Goal: Task Accomplishment & Management: Complete application form

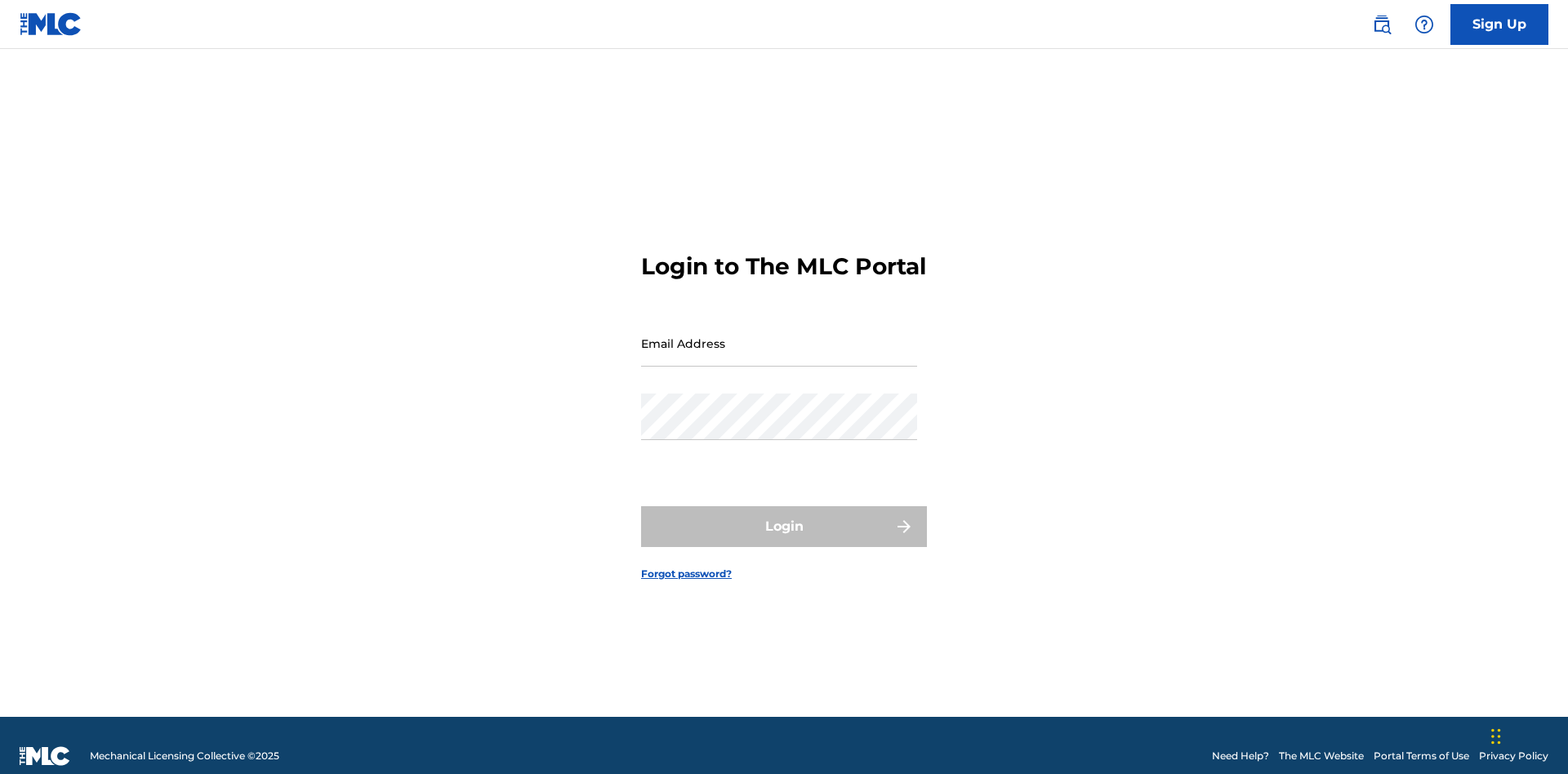
scroll to position [21, 0]
click at [779, 336] on input "Email Address" at bounding box center [779, 343] width 276 height 46
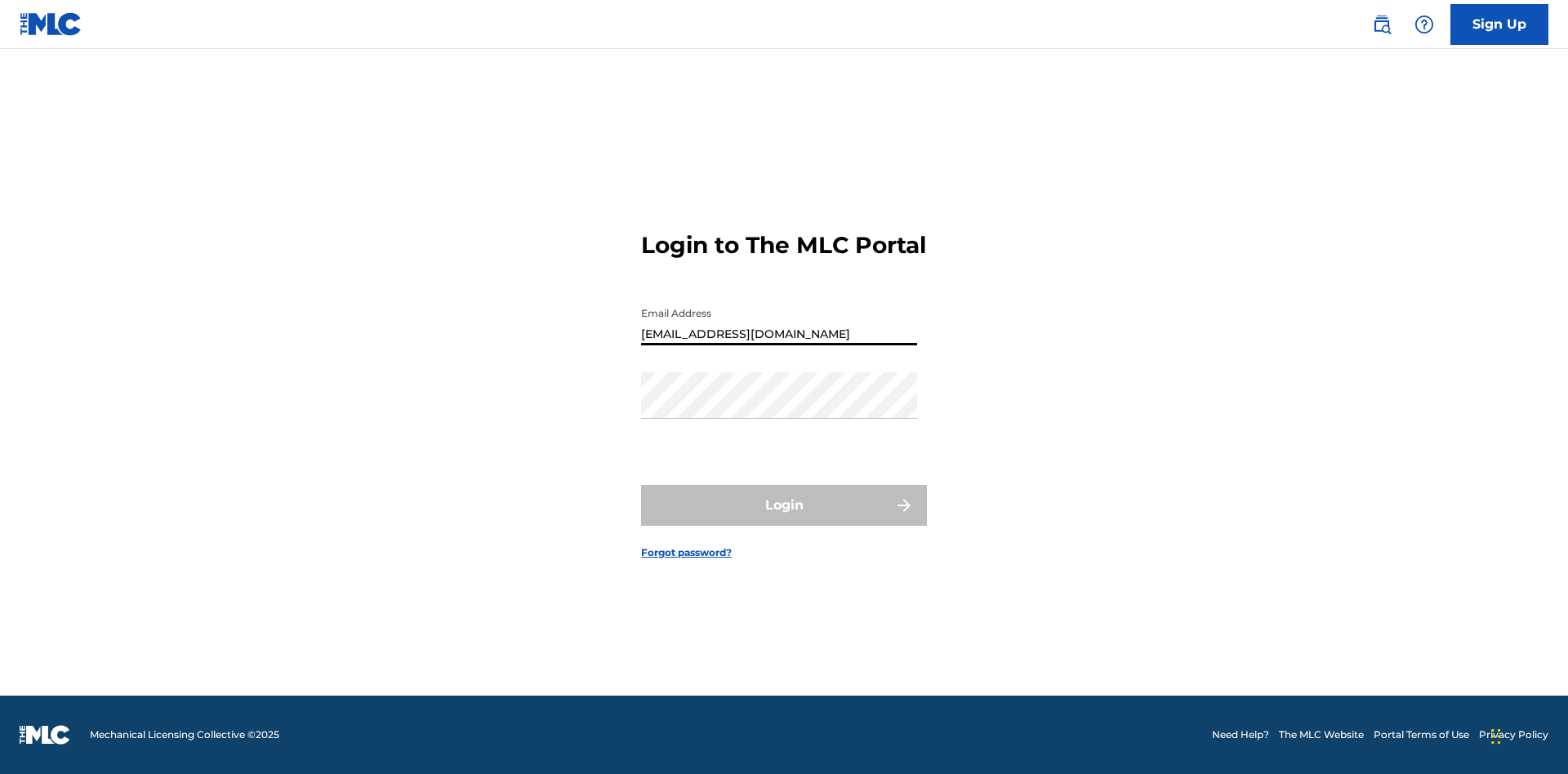
type input "[EMAIL_ADDRESS][DOMAIN_NAME]"
click at [784, 519] on button "Login" at bounding box center [784, 505] width 286 height 41
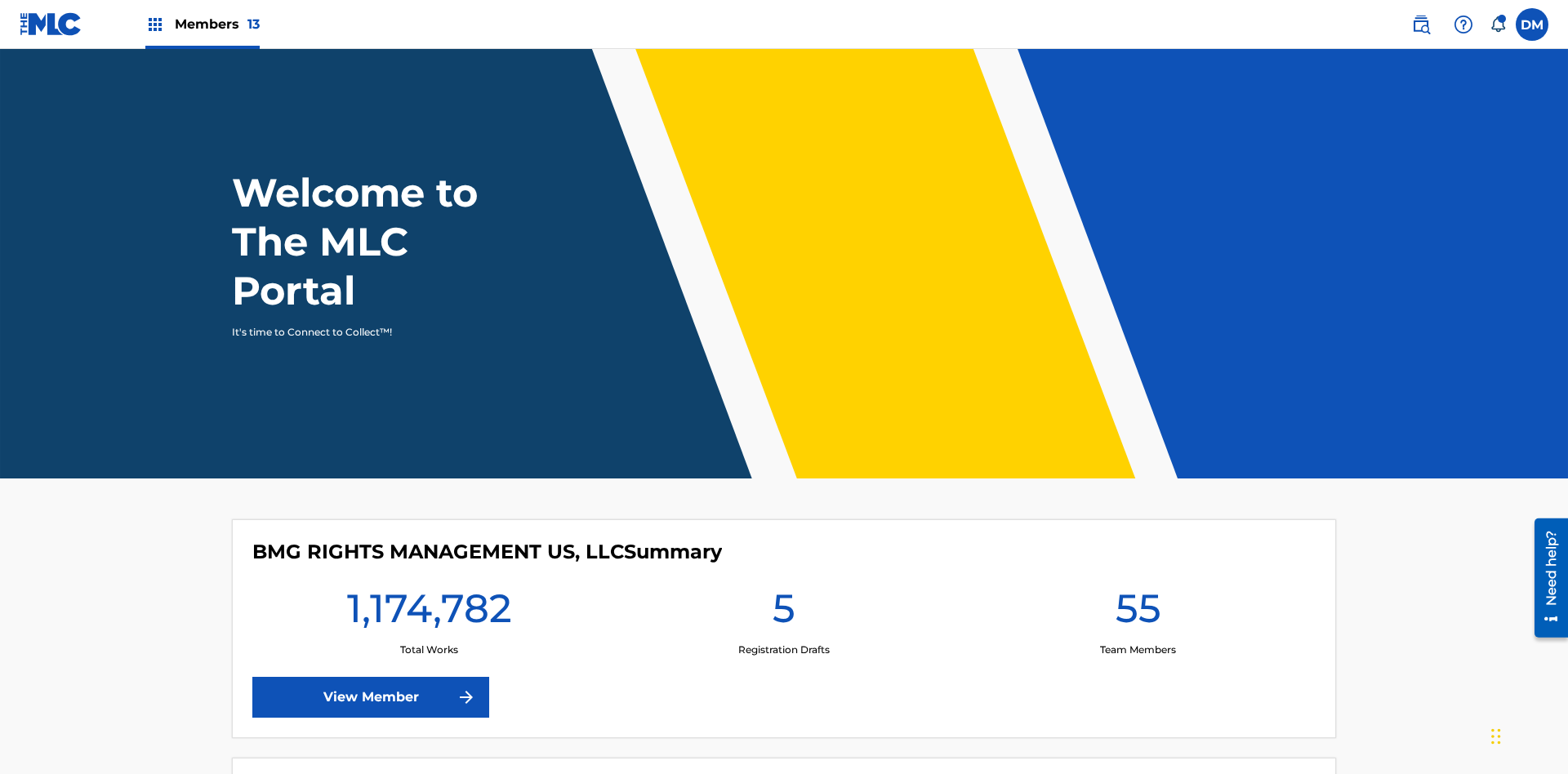
click at [202, 24] on span "Members 13" at bounding box center [218, 24] width 85 height 19
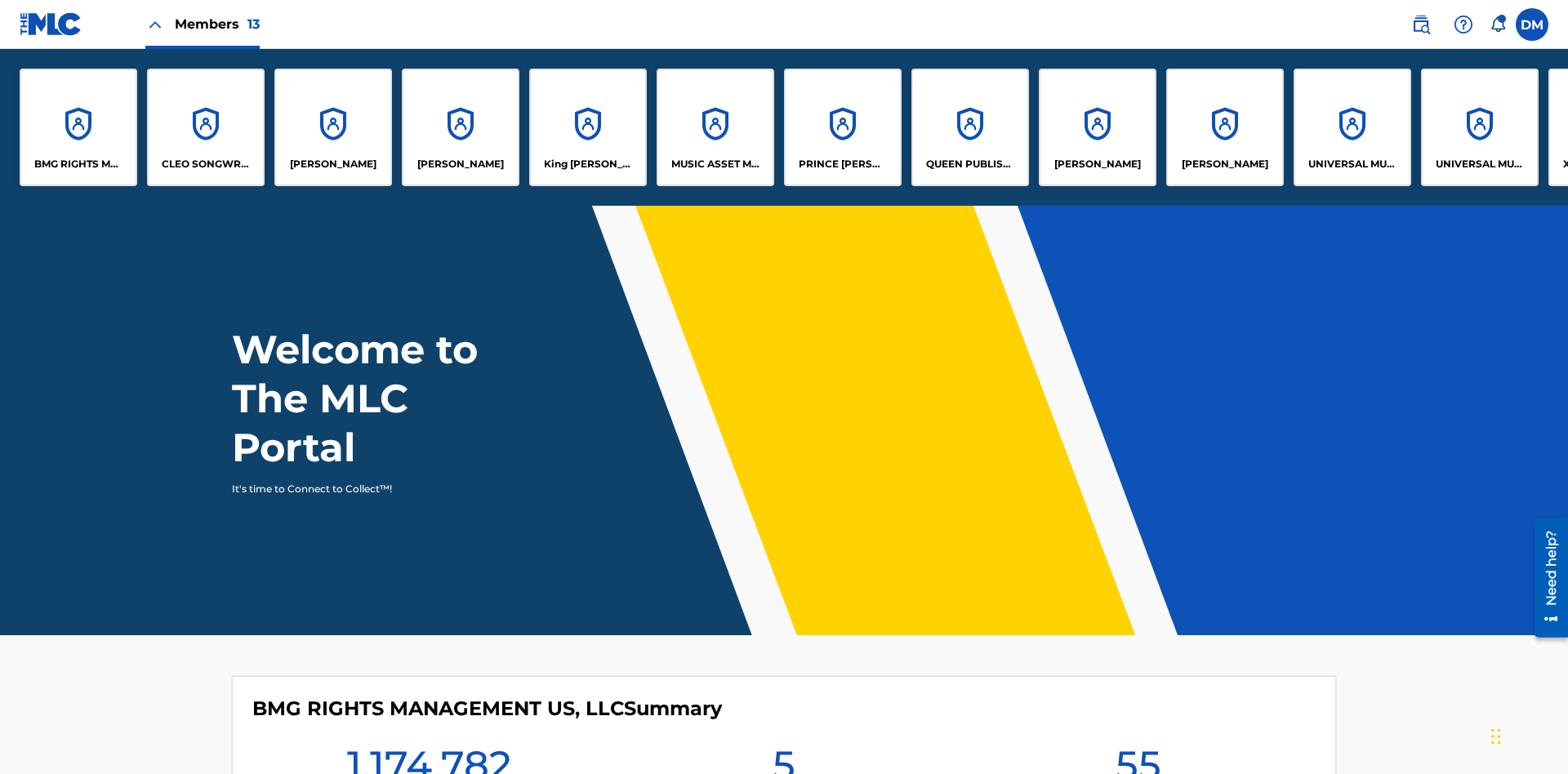
click at [1351, 164] on p "UNIVERSAL MUSIC PUB GROUP" at bounding box center [1353, 164] width 89 height 15
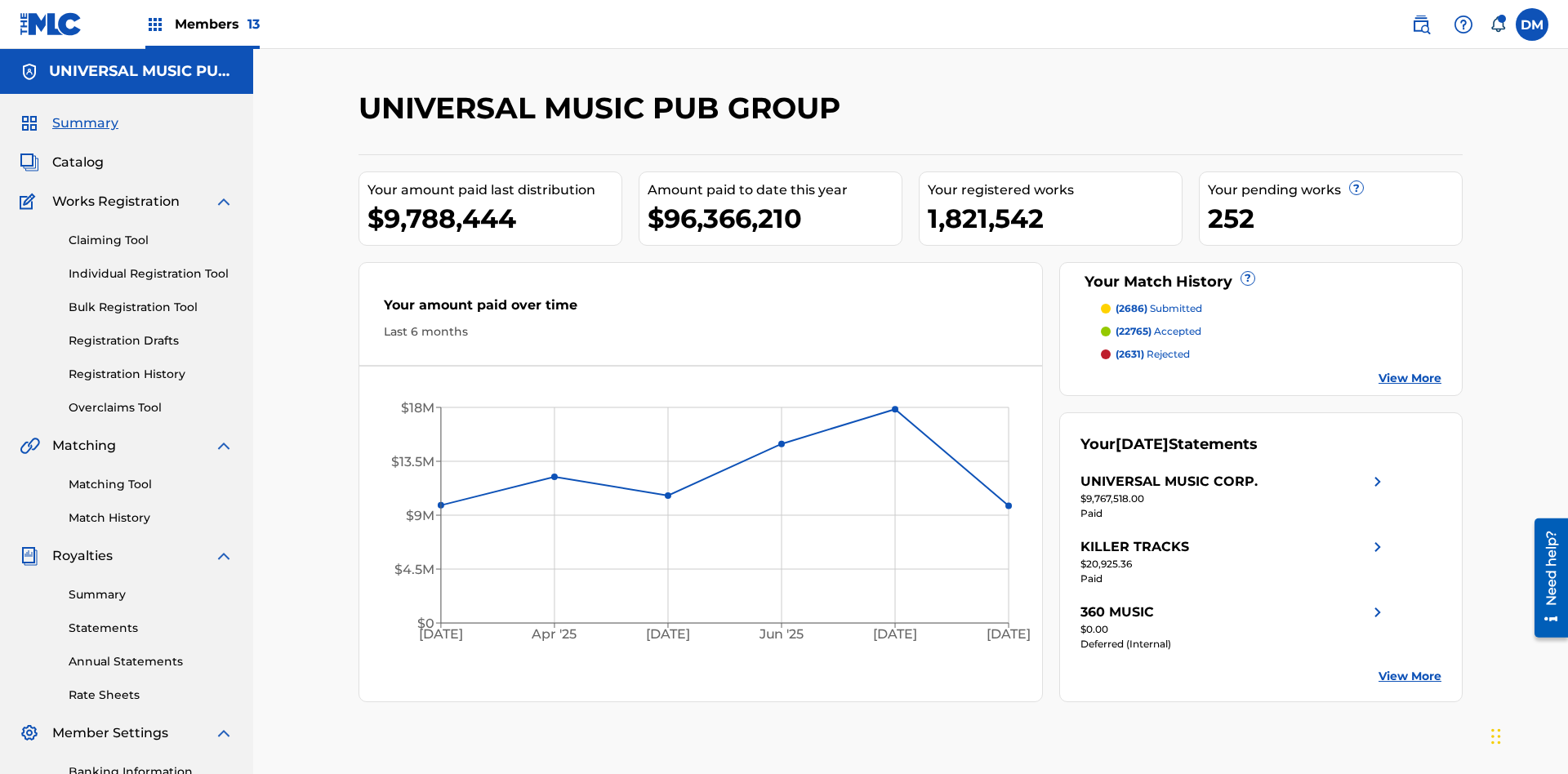
click at [151, 266] on link "Individual Registration Tool" at bounding box center [150, 274] width 165 height 17
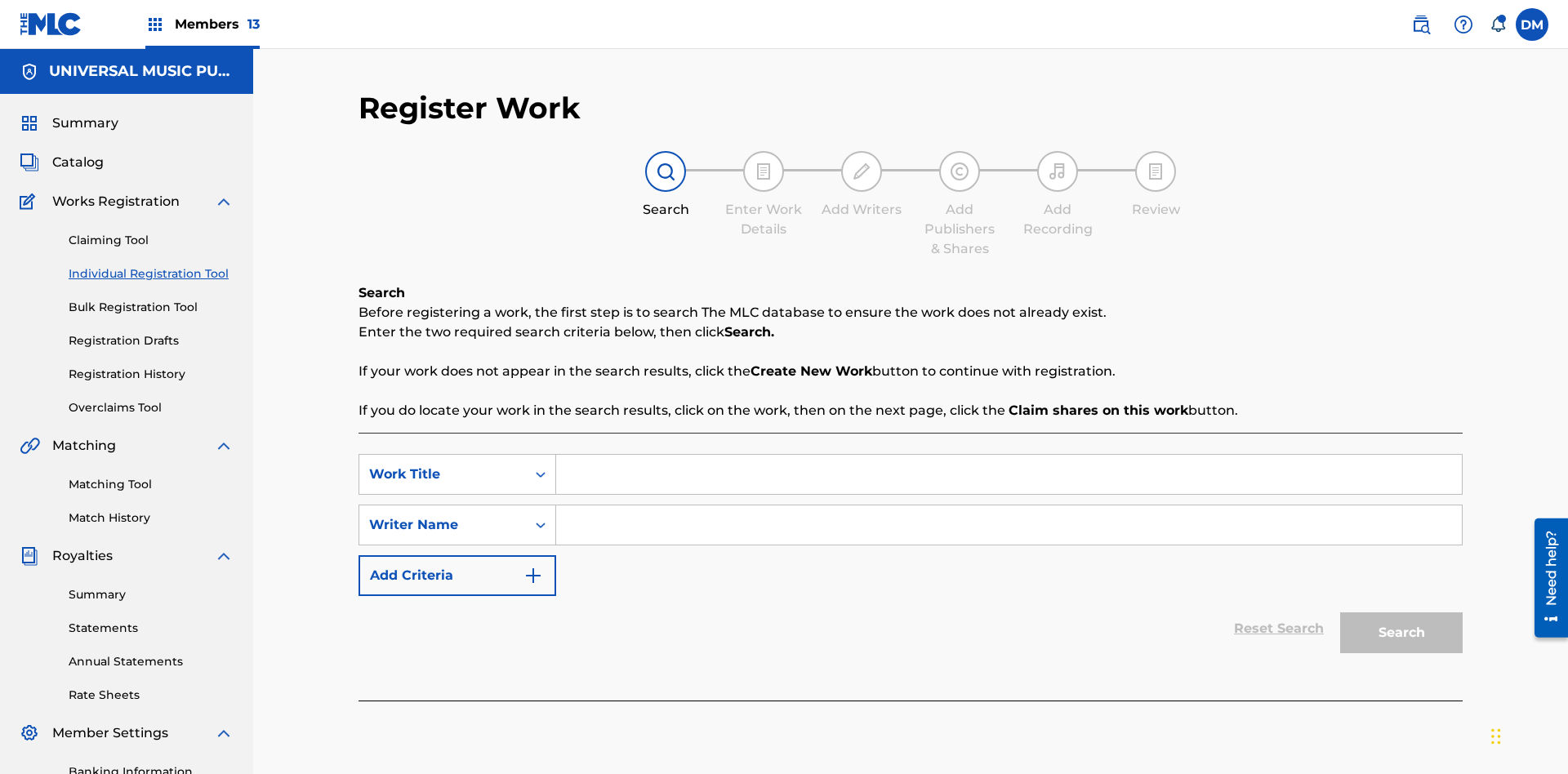
click at [1008, 455] on input "Search Form" at bounding box center [1009, 474] width 906 height 40
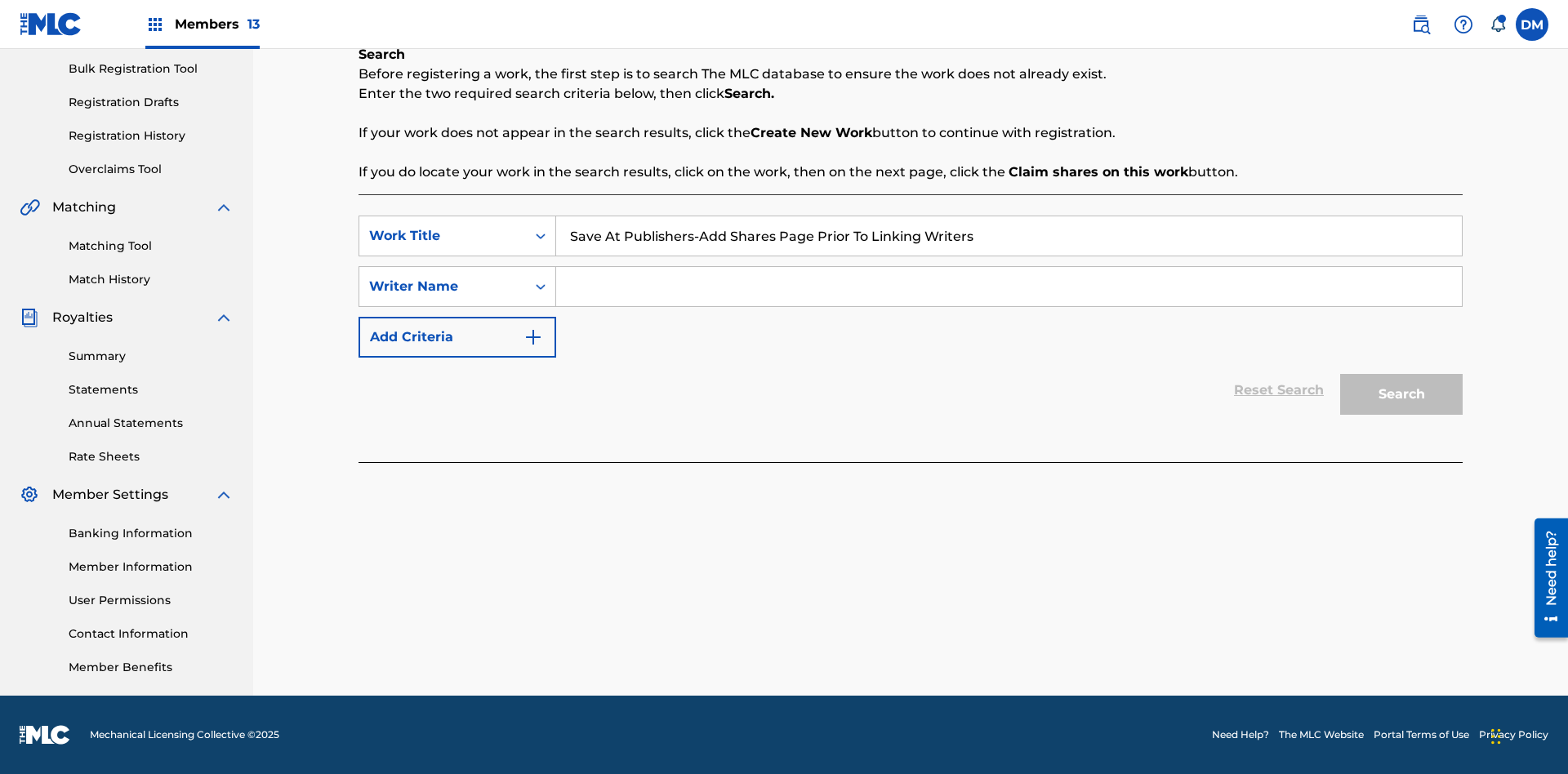
type input "Save At Publishers-Add Shares Page Prior To Linking Writers"
click at [1008, 287] on input "Search Form" at bounding box center [1009, 287] width 906 height 40
type input "QWERTYUIOP"
click at [1402, 394] on button "Search" at bounding box center [1402, 393] width 123 height 41
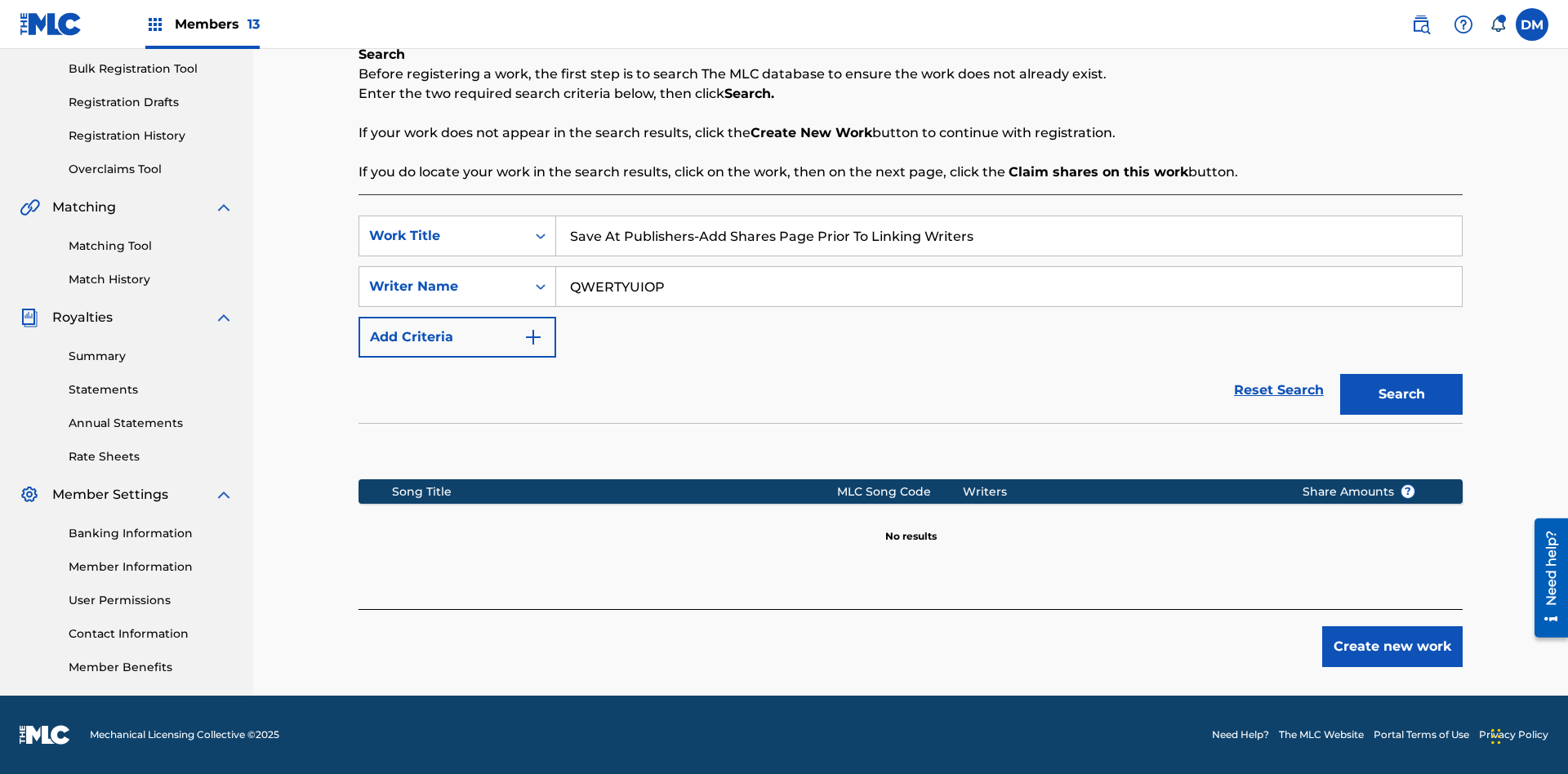
click at [1393, 646] on button "Create new work" at bounding box center [1393, 646] width 140 height 41
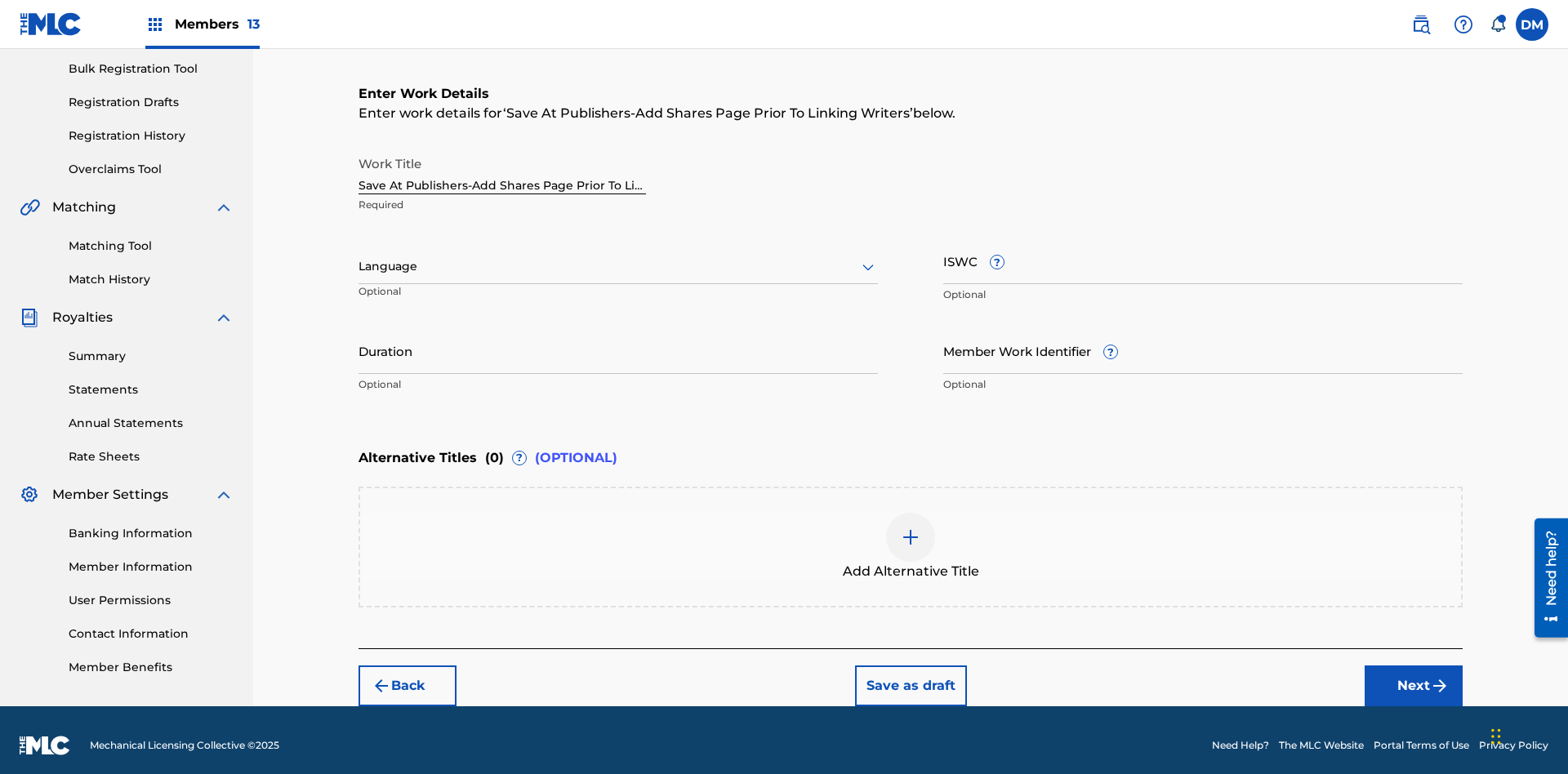
click at [618, 340] on input "Duration" at bounding box center [618, 350] width 519 height 46
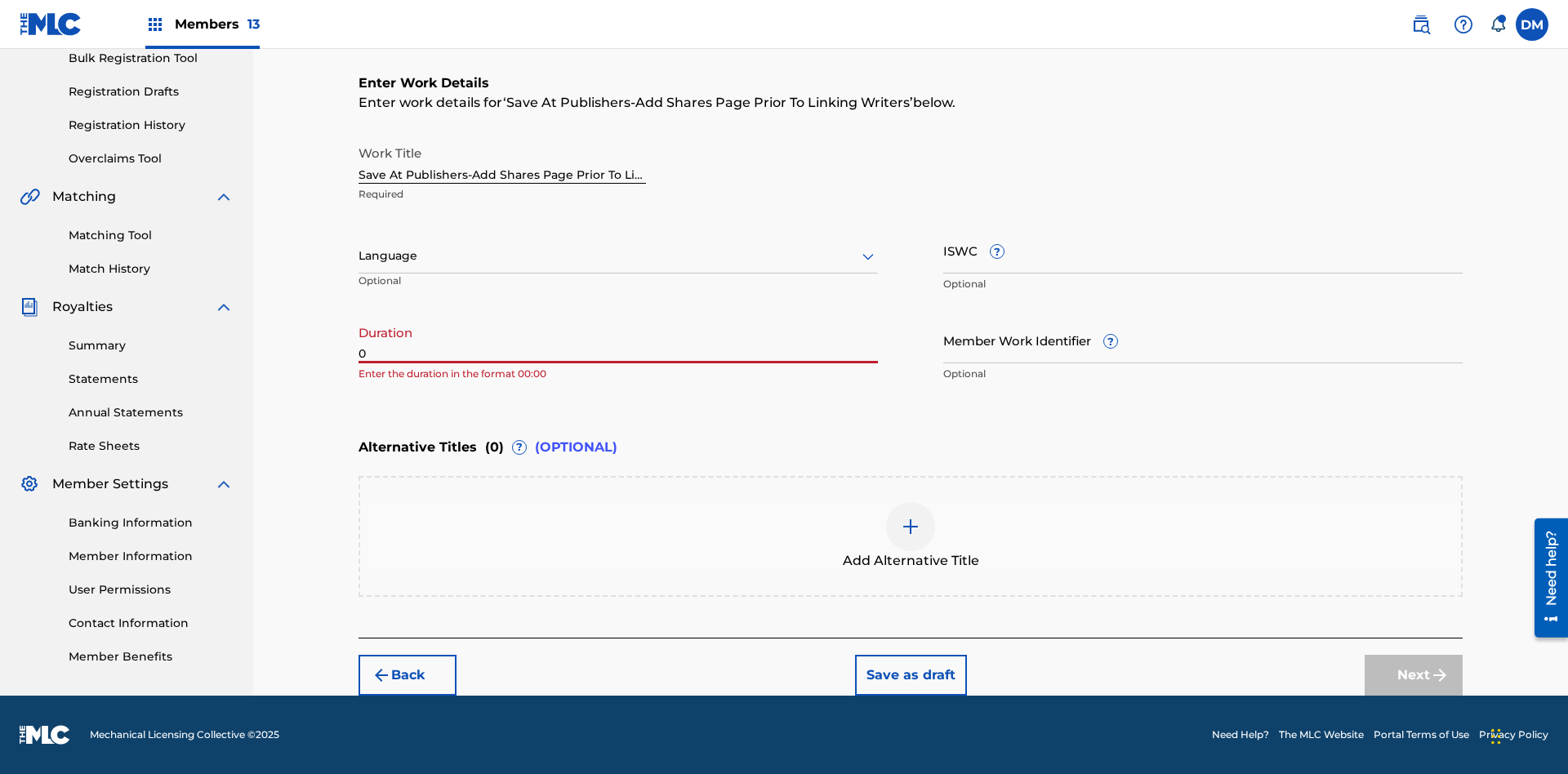
click at [618, 340] on input "0" at bounding box center [618, 340] width 519 height 46
type input "00:00"
click at [868, 256] on icon at bounding box center [868, 257] width 20 height 20
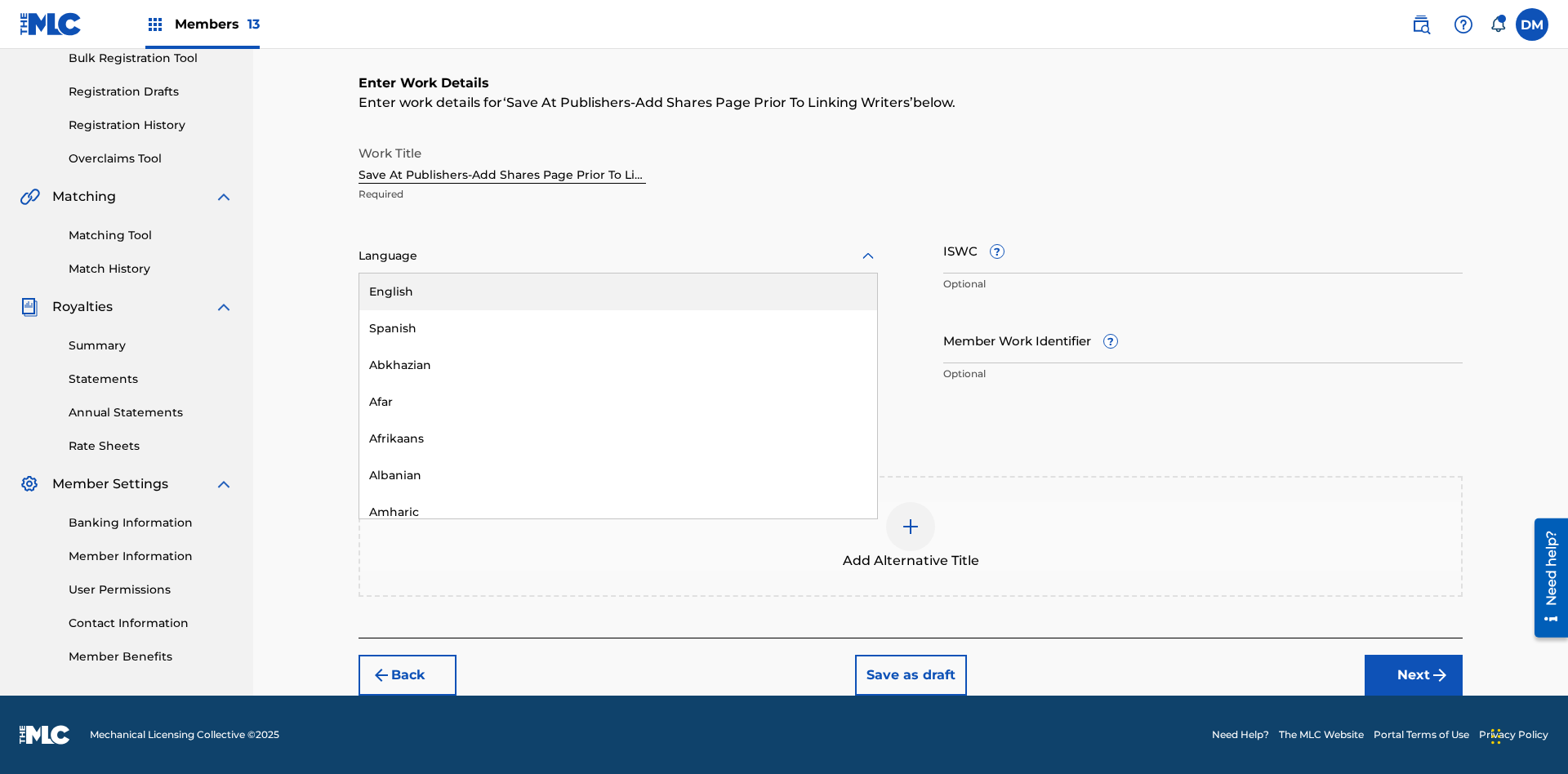
click at [618, 402] on div "Afar" at bounding box center [619, 401] width 518 height 37
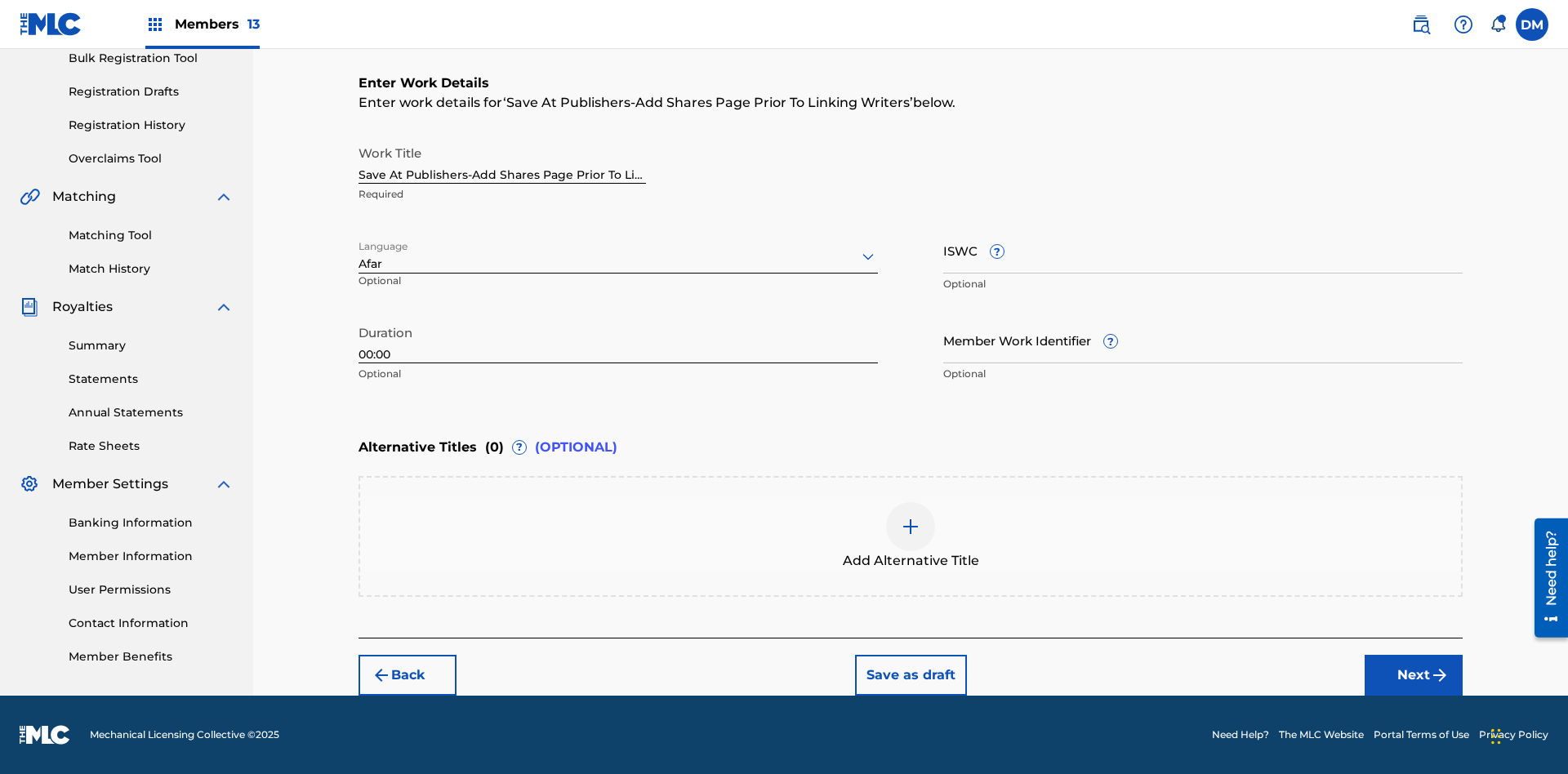
click at [1203, 340] on input "Member Work Identifier ?" at bounding box center [1202, 340] width 519 height 46
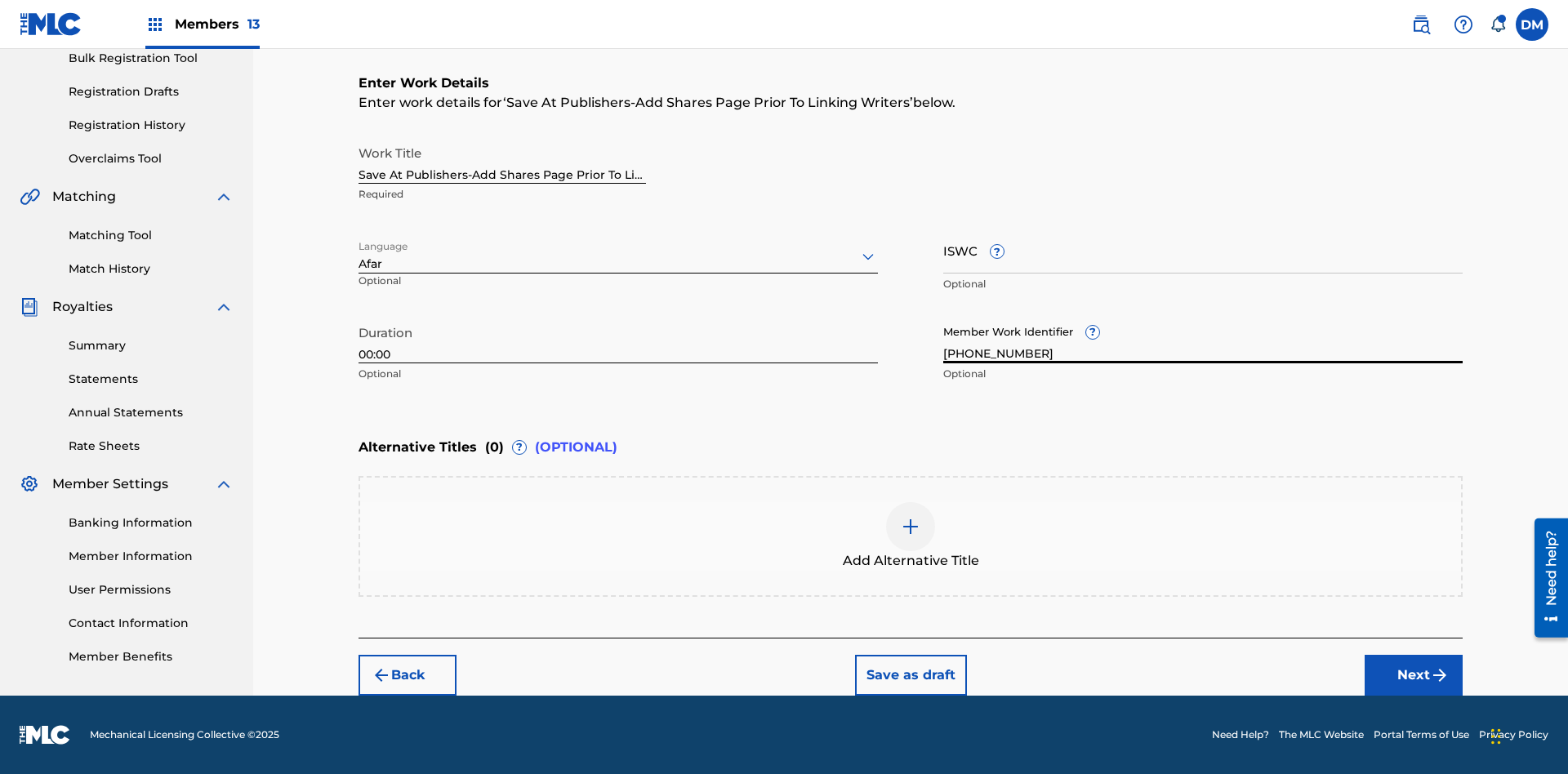
type input "[PHONE_NUMBER]"
click at [1203, 250] on input "ISWC ?" at bounding box center [1202, 250] width 519 height 46
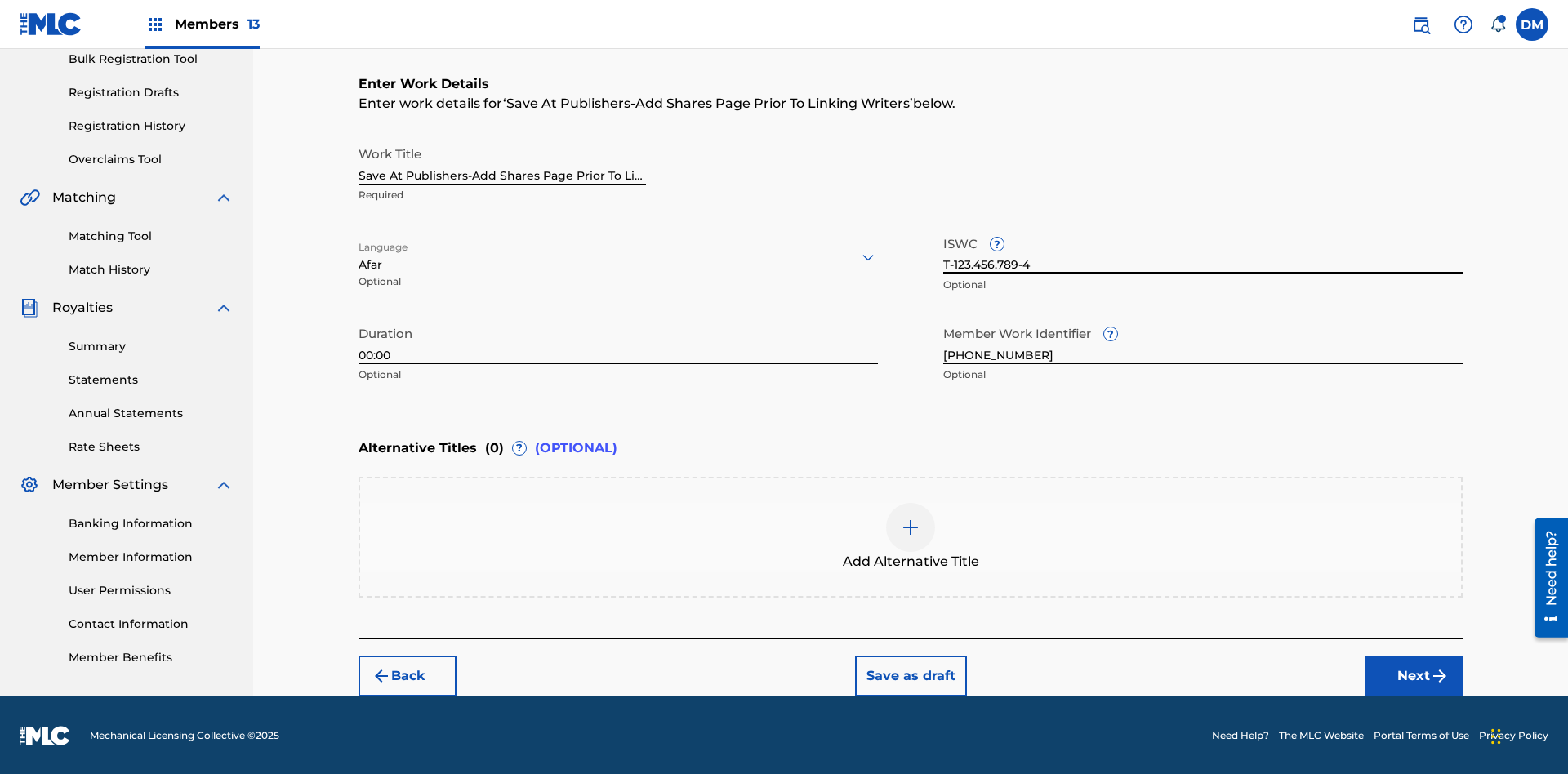
type input "T-123.456.789-4"
click at [911, 536] on img at bounding box center [911, 528] width 20 height 20
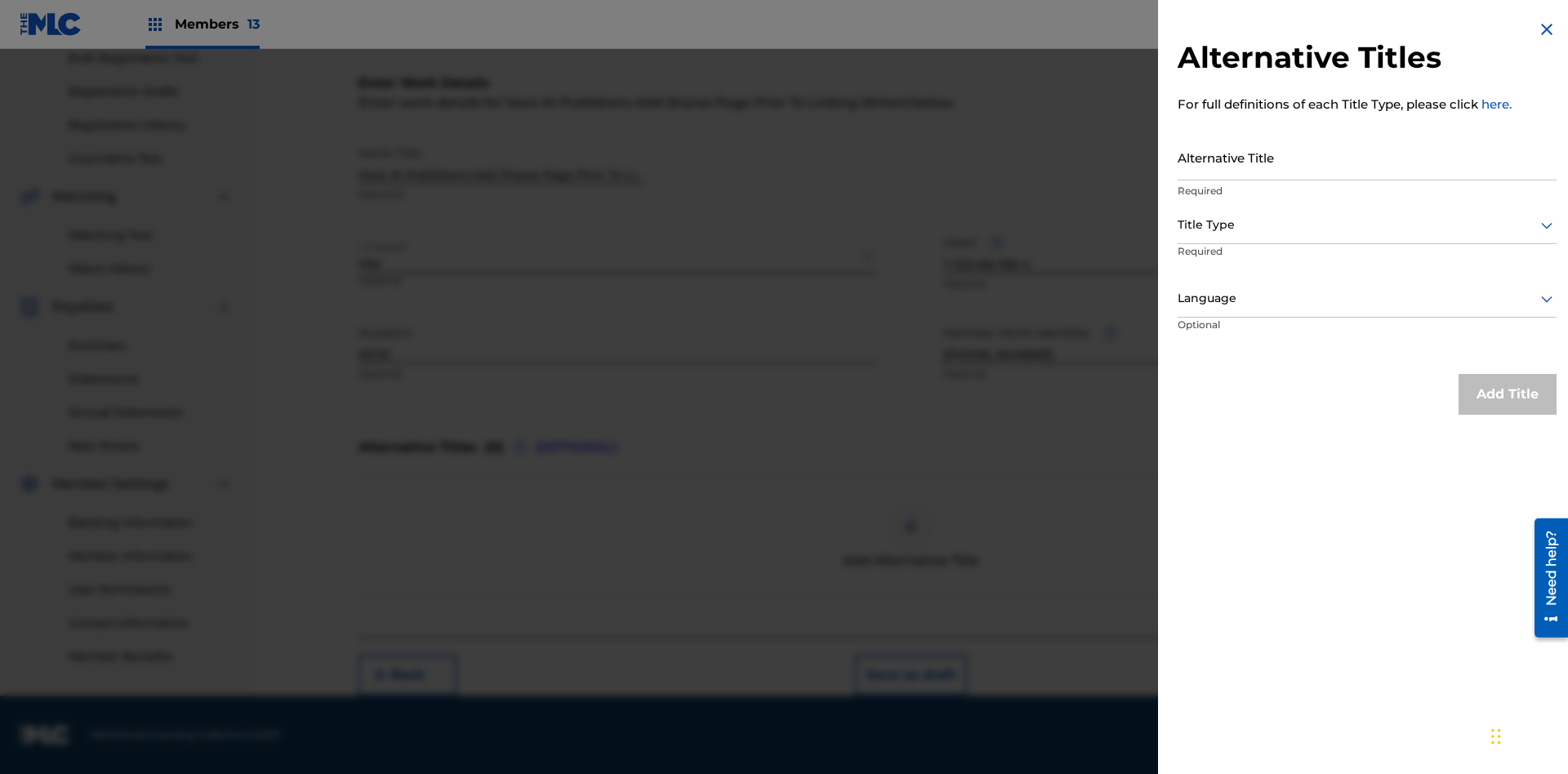
click at [1367, 157] on input "Alternative Title" at bounding box center [1366, 157] width 379 height 46
type input "Alt Title"
click at [1367, 224] on div at bounding box center [1366, 224] width 379 height 21
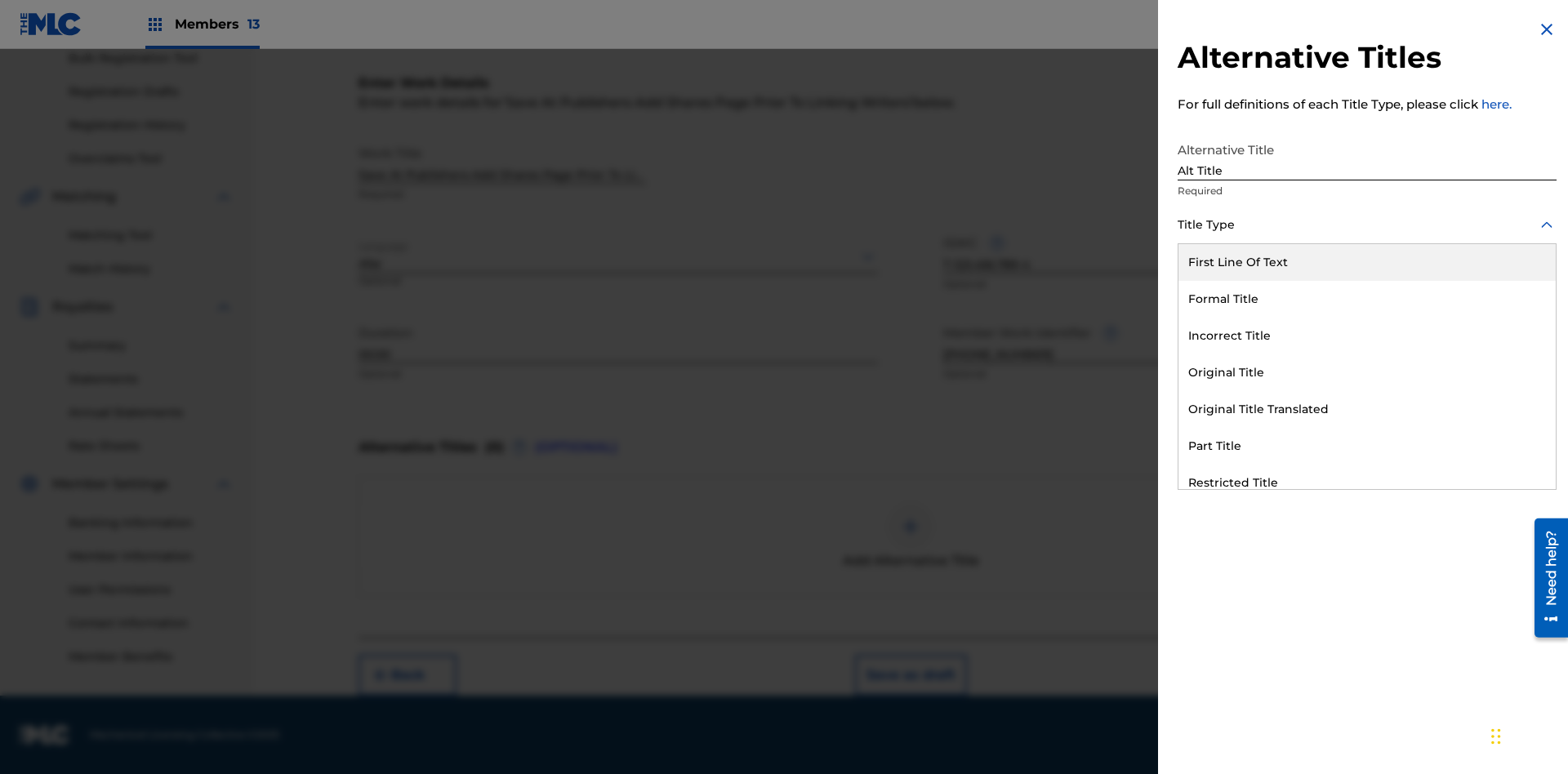
click at [1367, 373] on div "Original Title" at bounding box center [1367, 373] width 378 height 37
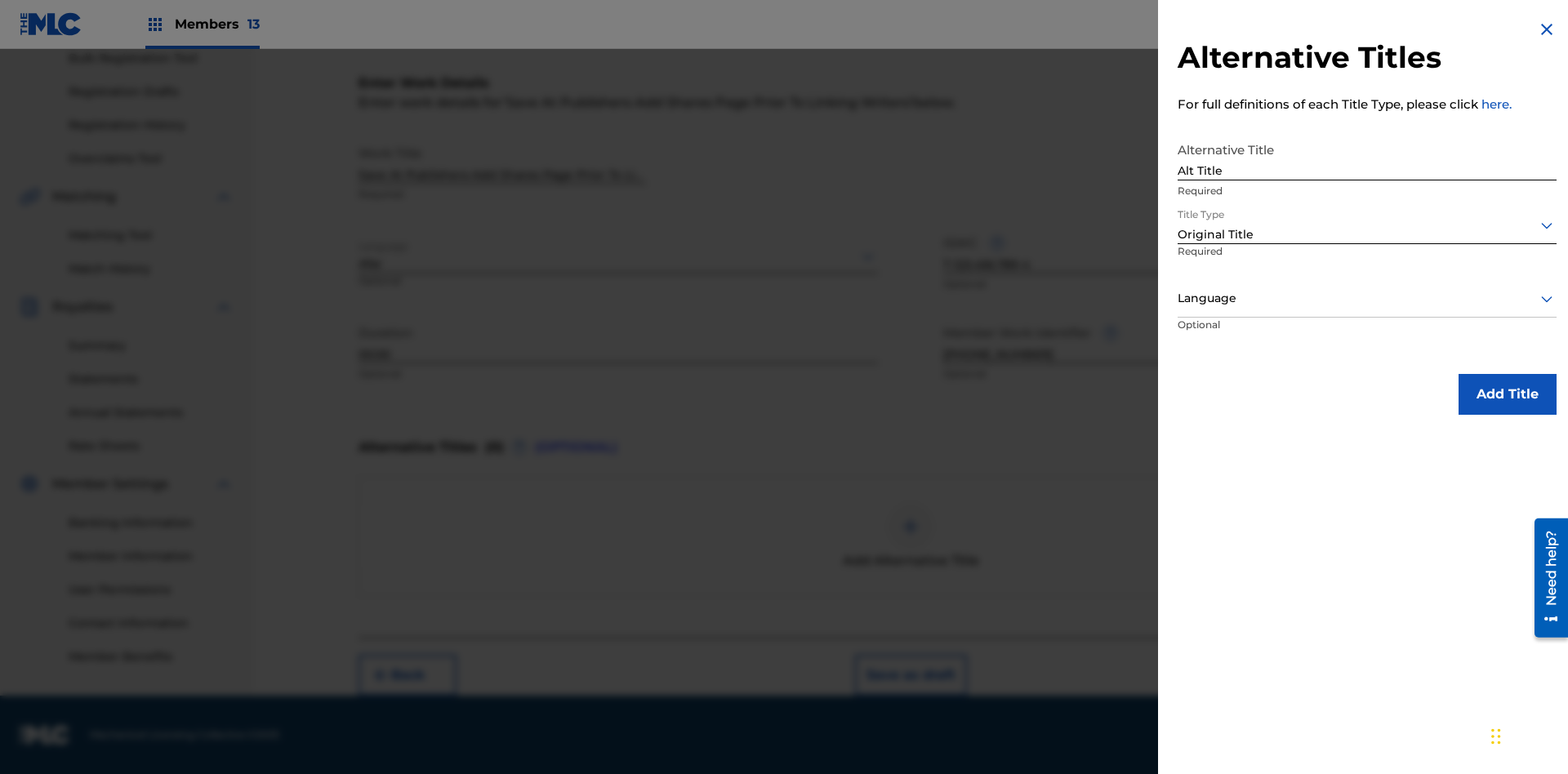
click at [1367, 299] on div at bounding box center [1366, 299] width 379 height 21
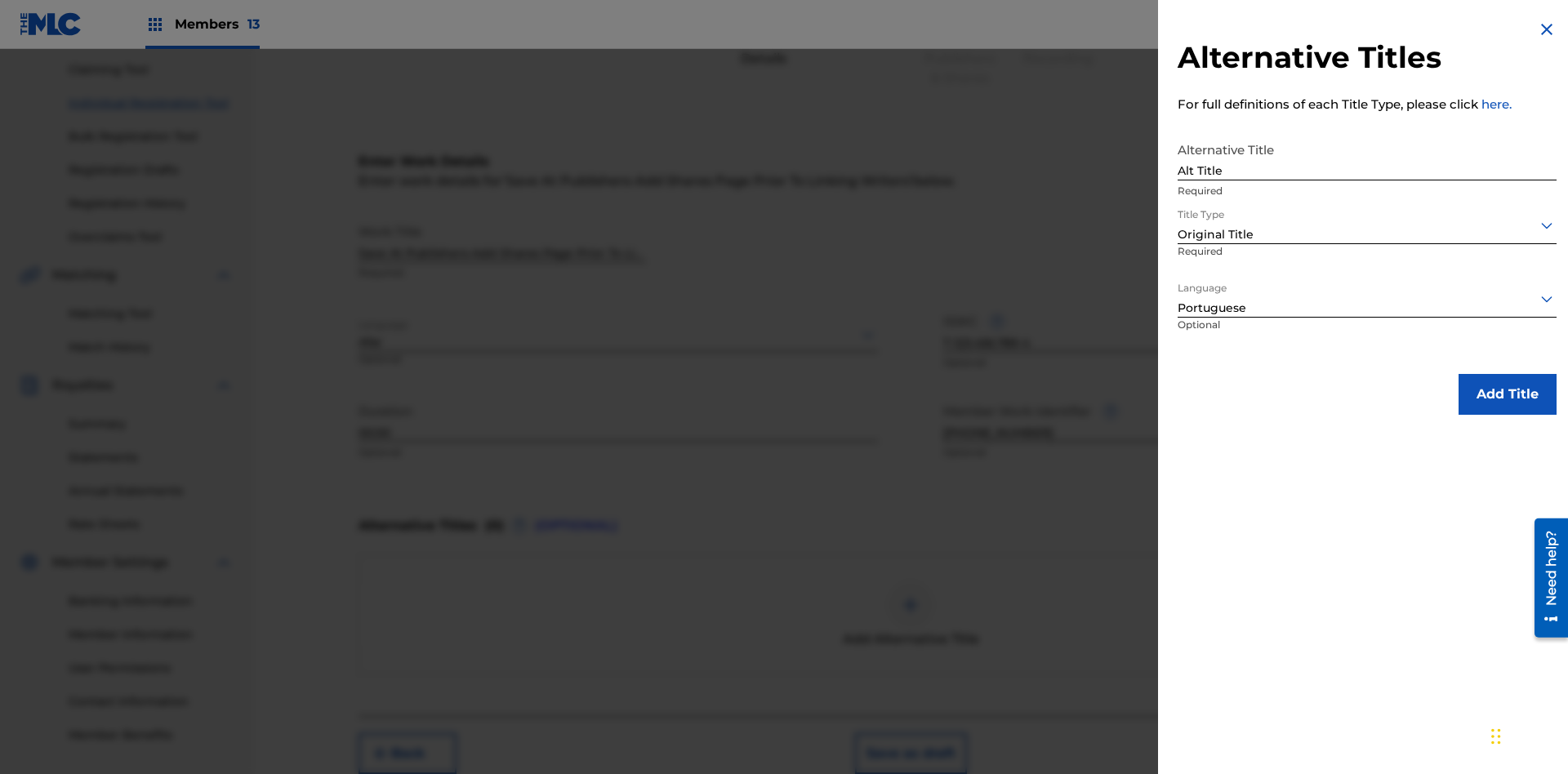
click at [1508, 393] on button "Add Title" at bounding box center [1508, 393] width 98 height 41
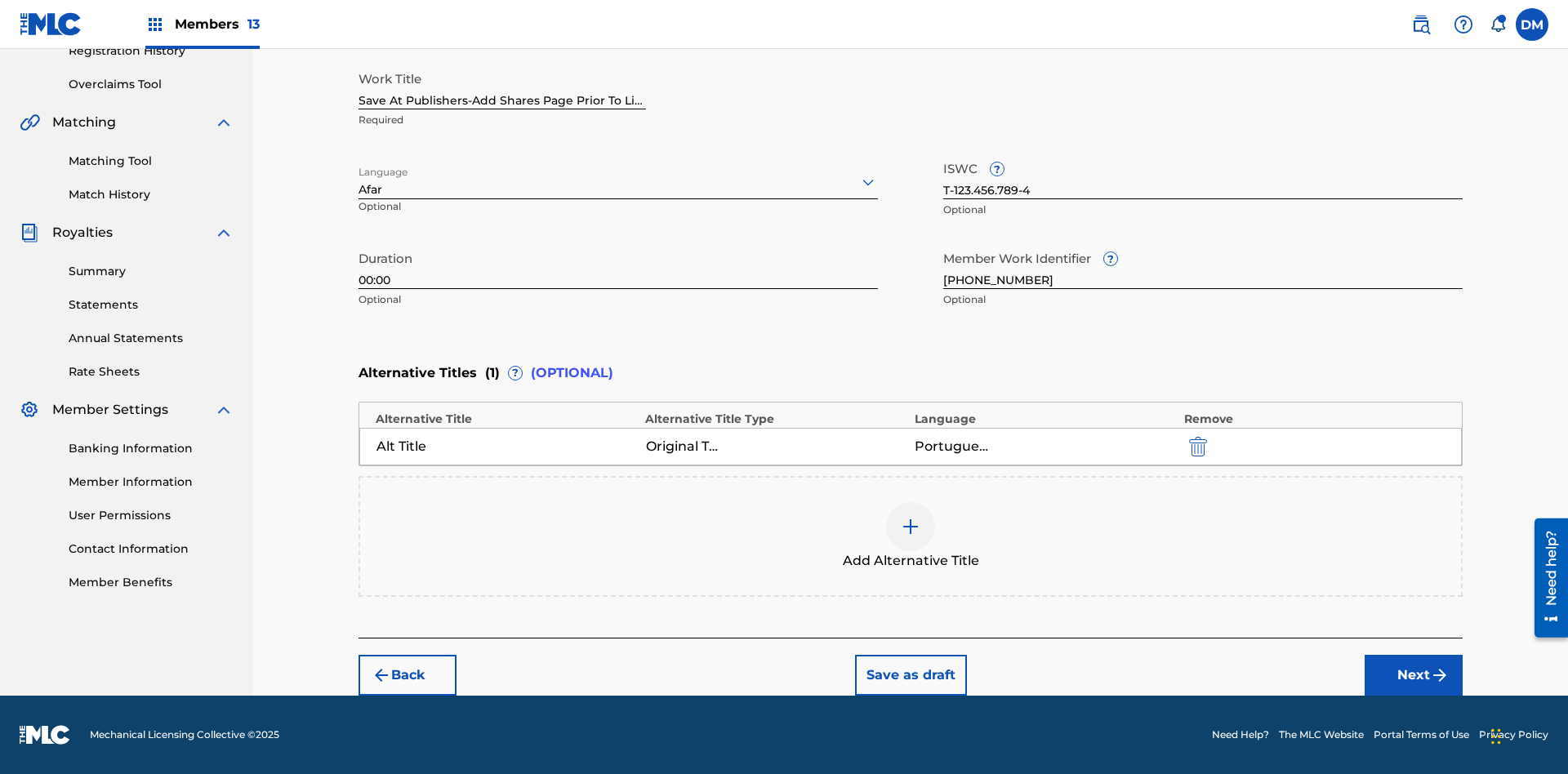
click at [1414, 675] on button "Next" at bounding box center [1414, 675] width 98 height 41
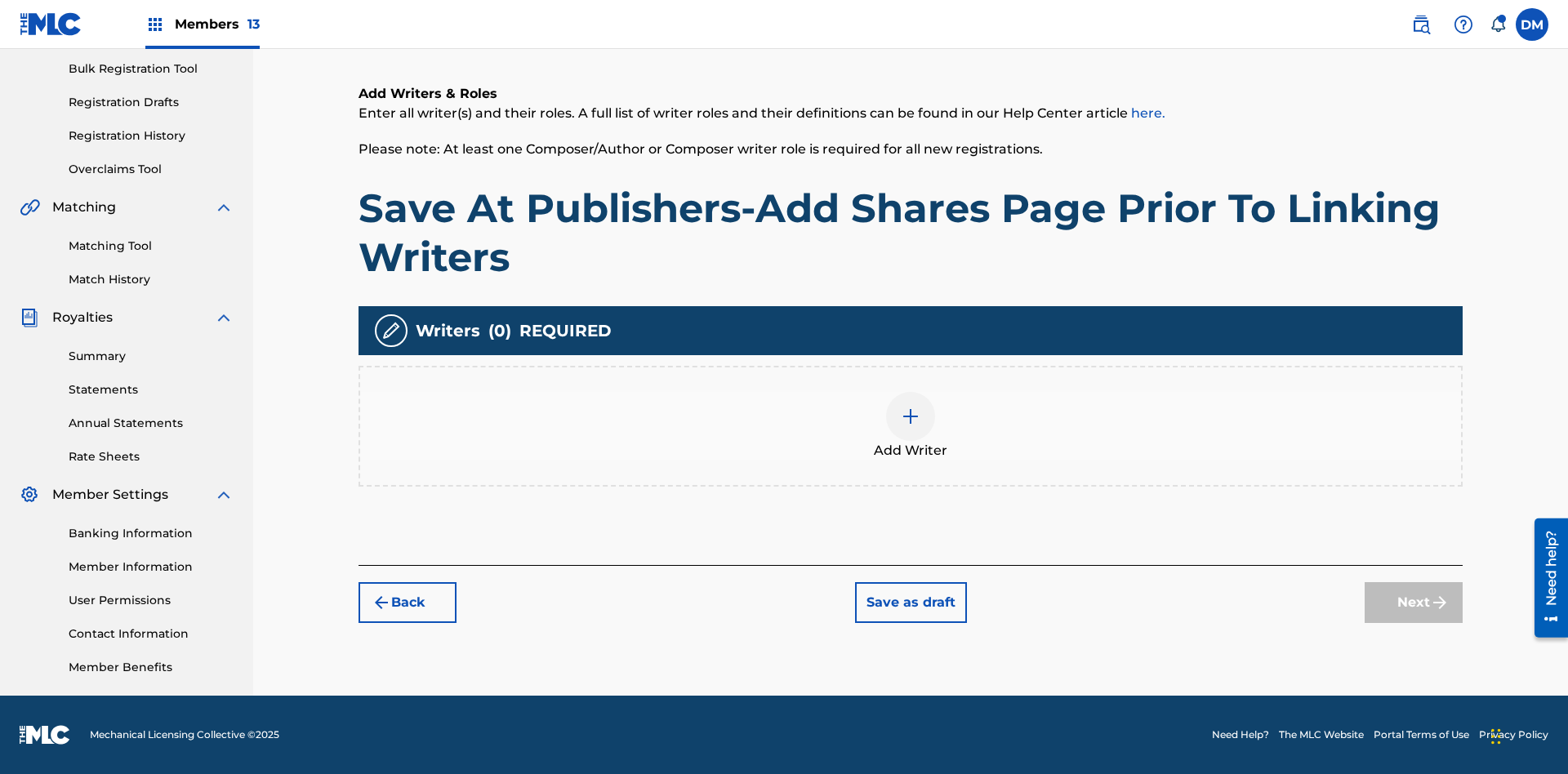
click at [911, 425] on img at bounding box center [911, 416] width 20 height 20
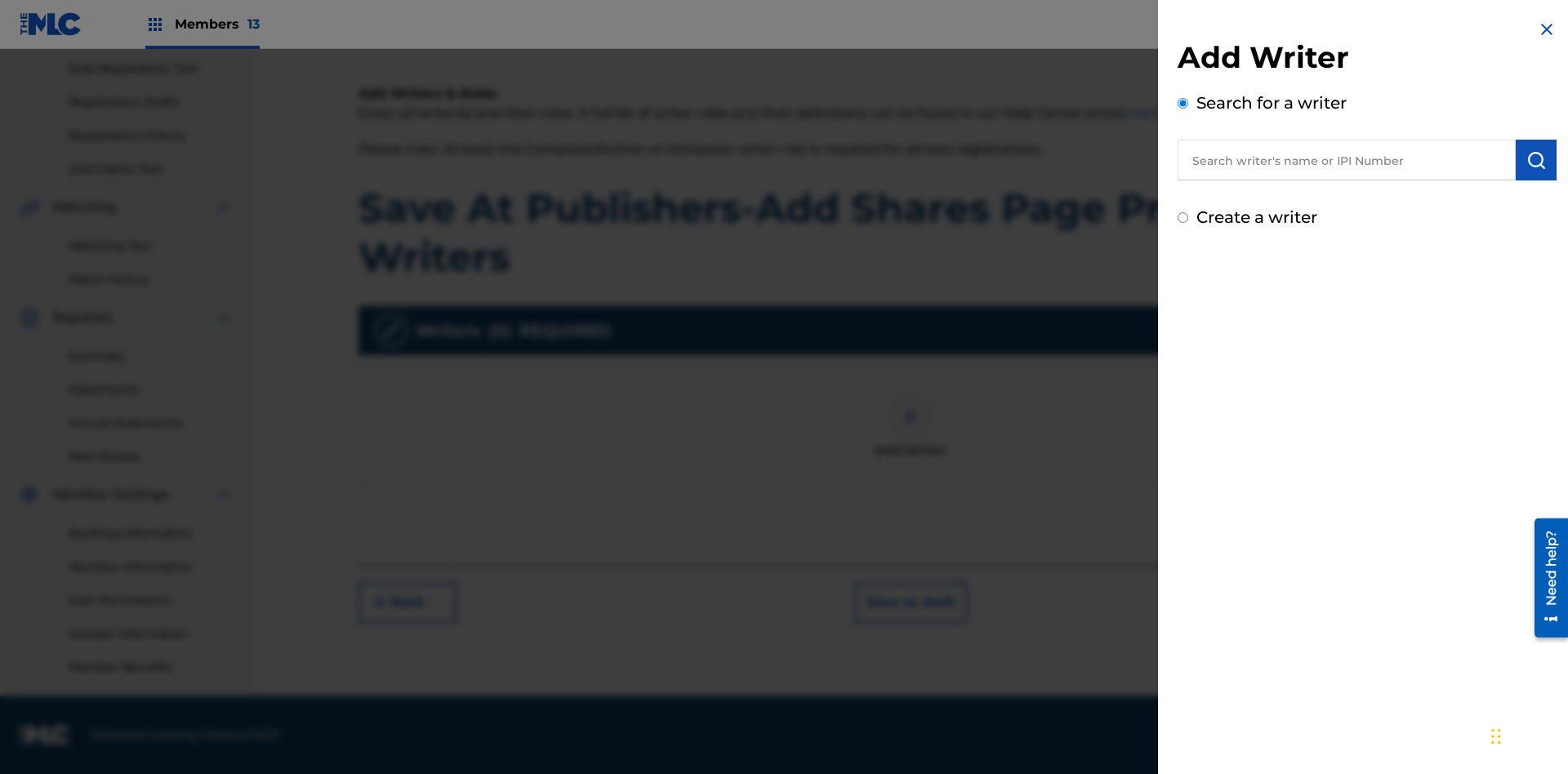
click at [1347, 160] on input "text" at bounding box center [1347, 159] width 338 height 41
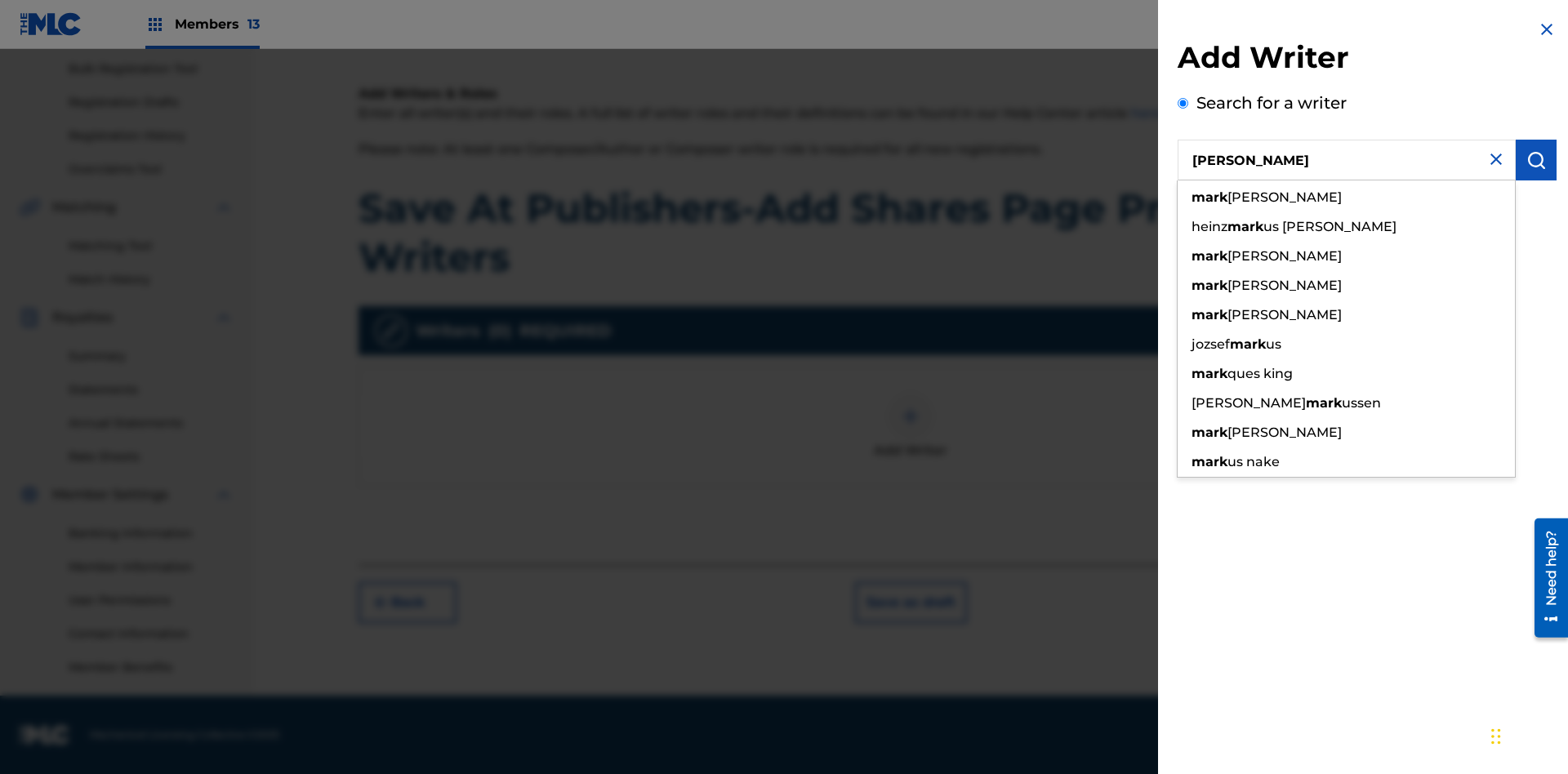
type input "[PERSON_NAME]"
click at [1536, 160] on img "submit" at bounding box center [1536, 160] width 20 height 20
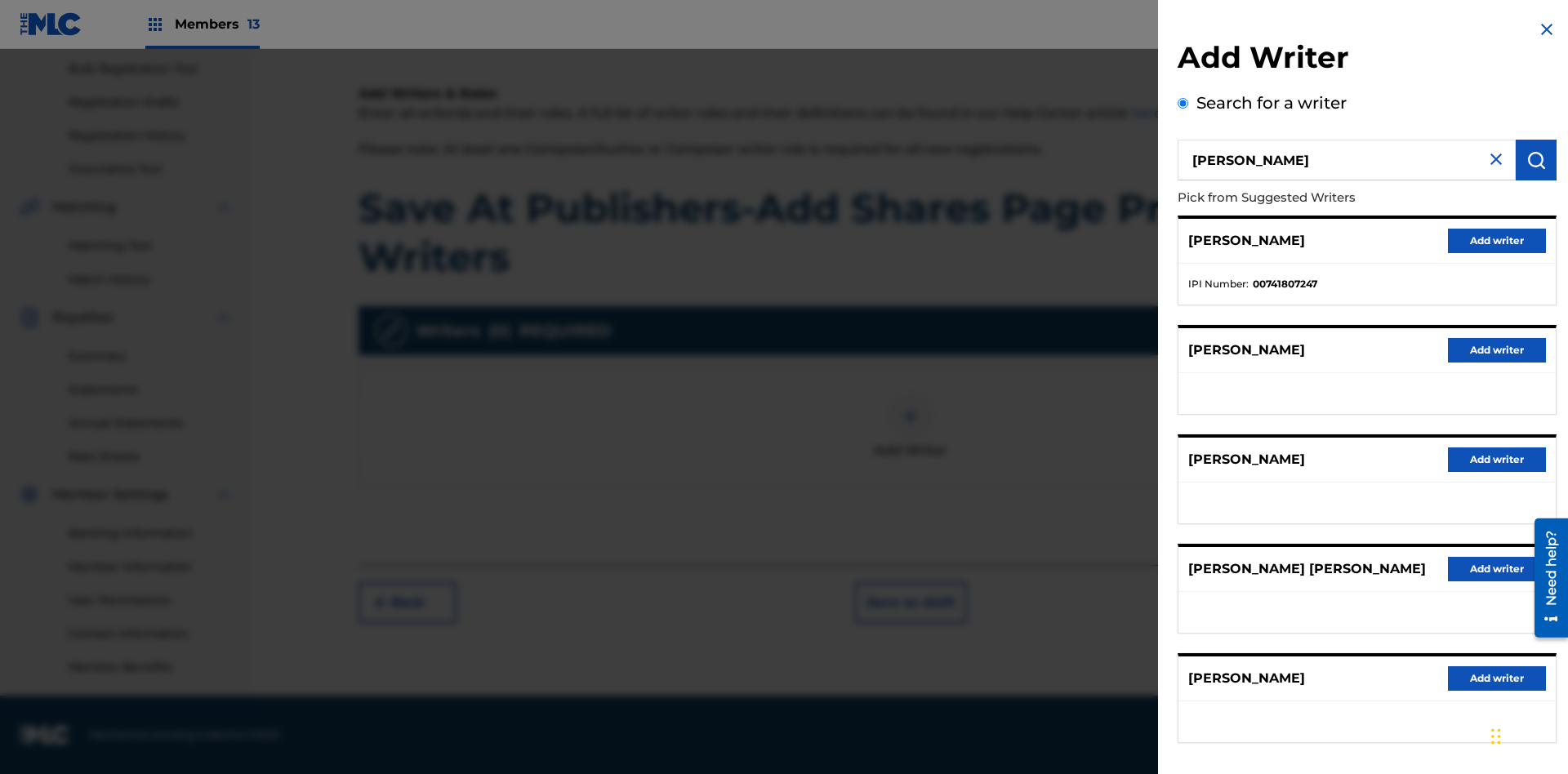
click at [1497, 240] on button "Add writer" at bounding box center [1497, 240] width 98 height 25
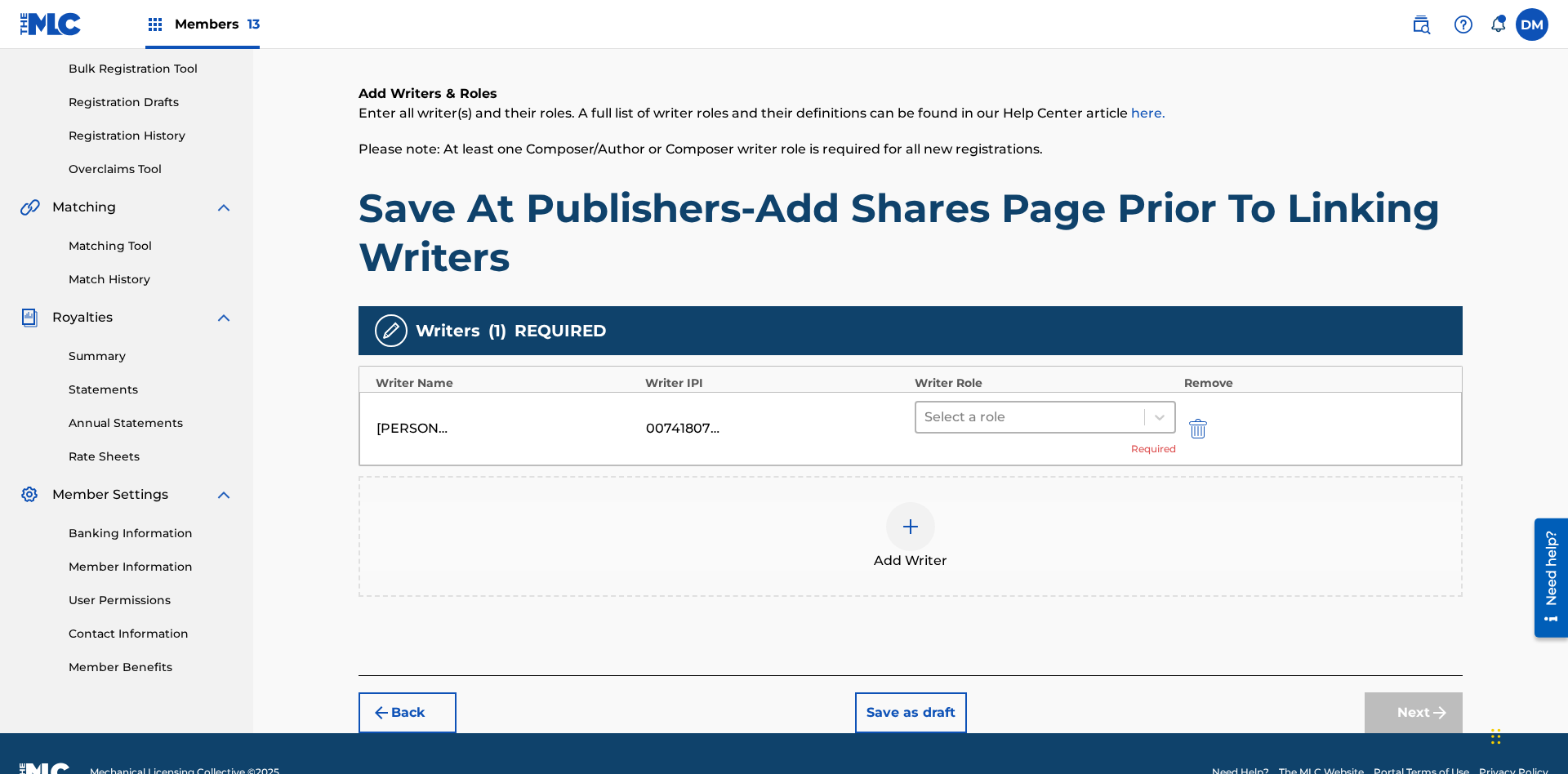
click at [926, 407] on input "text" at bounding box center [925, 417] width 3 height 20
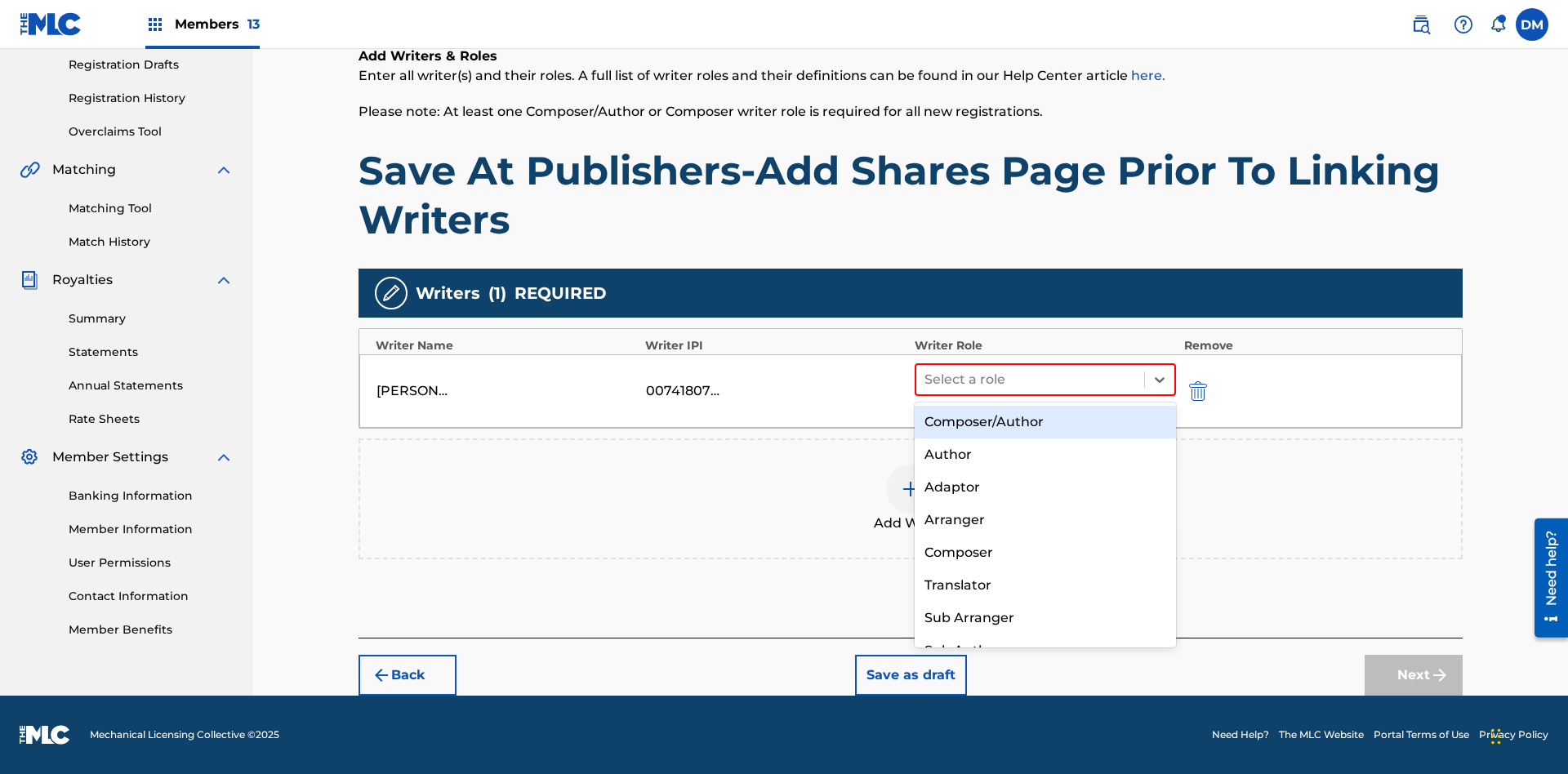
click at [1045, 553] on div "Composer" at bounding box center [1045, 553] width 261 height 33
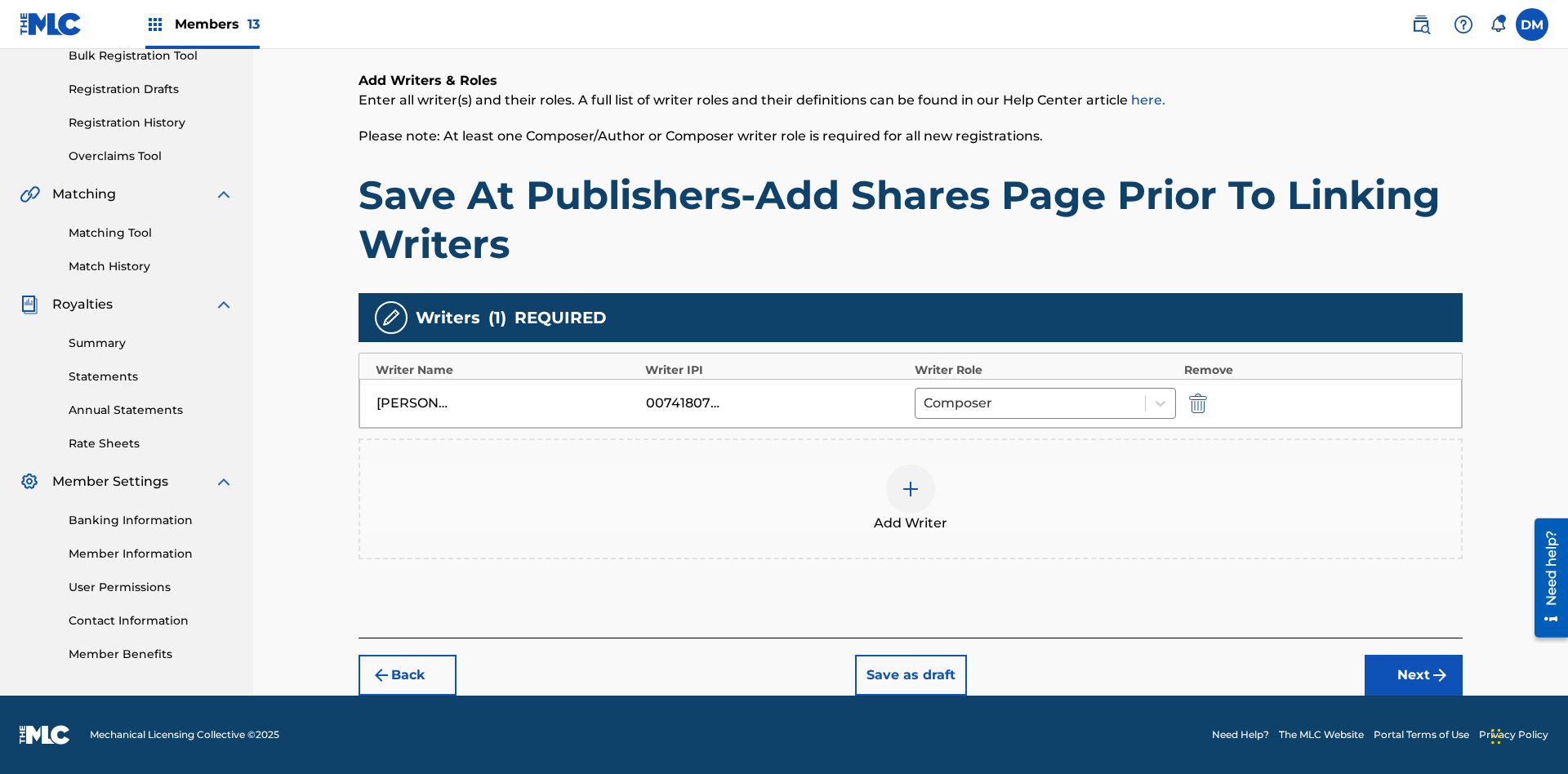
scroll to position [251, 0]
click at [1414, 675] on button "Next" at bounding box center [1414, 675] width 98 height 41
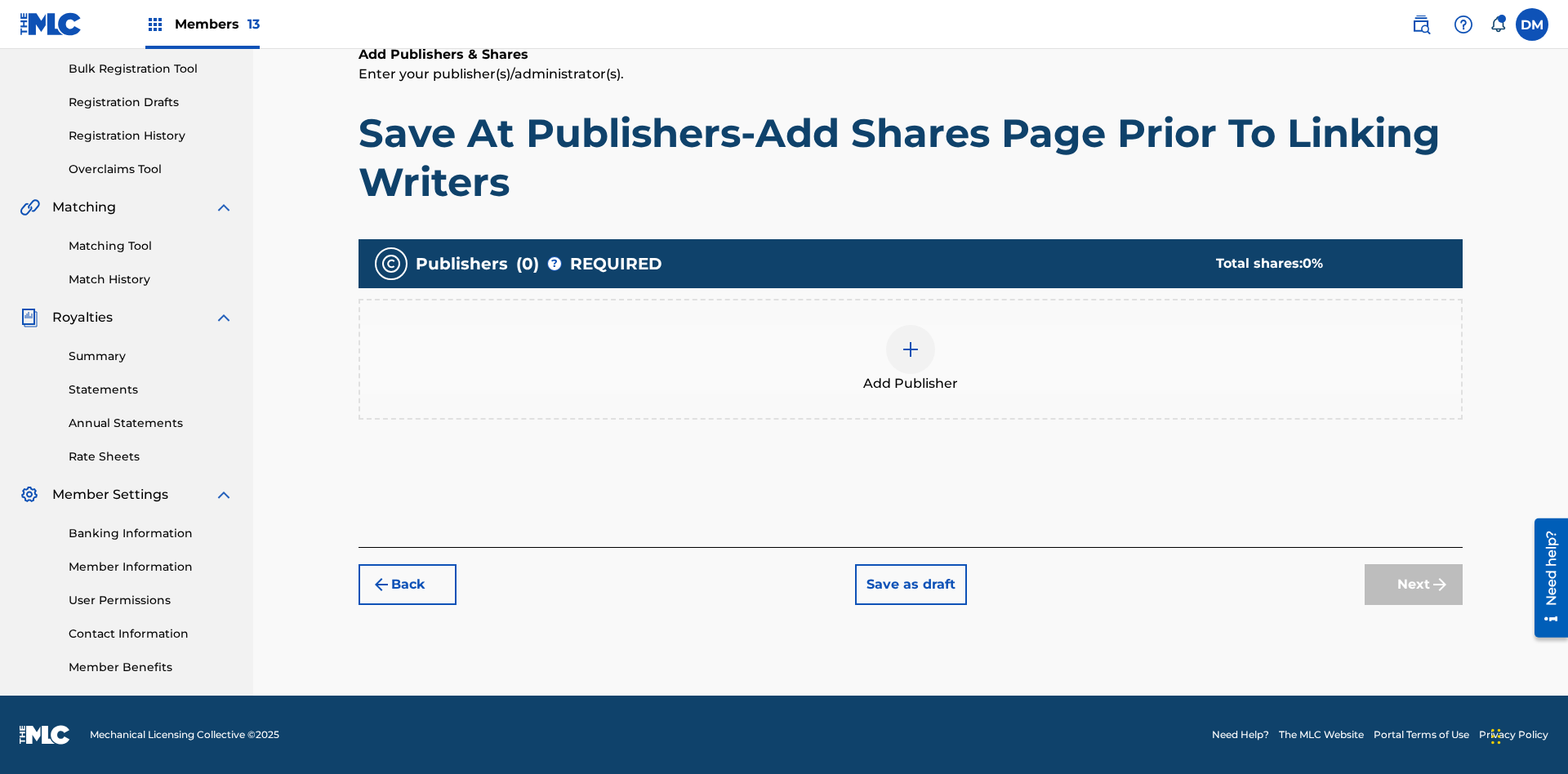
click at [911, 349] on img at bounding box center [911, 350] width 20 height 20
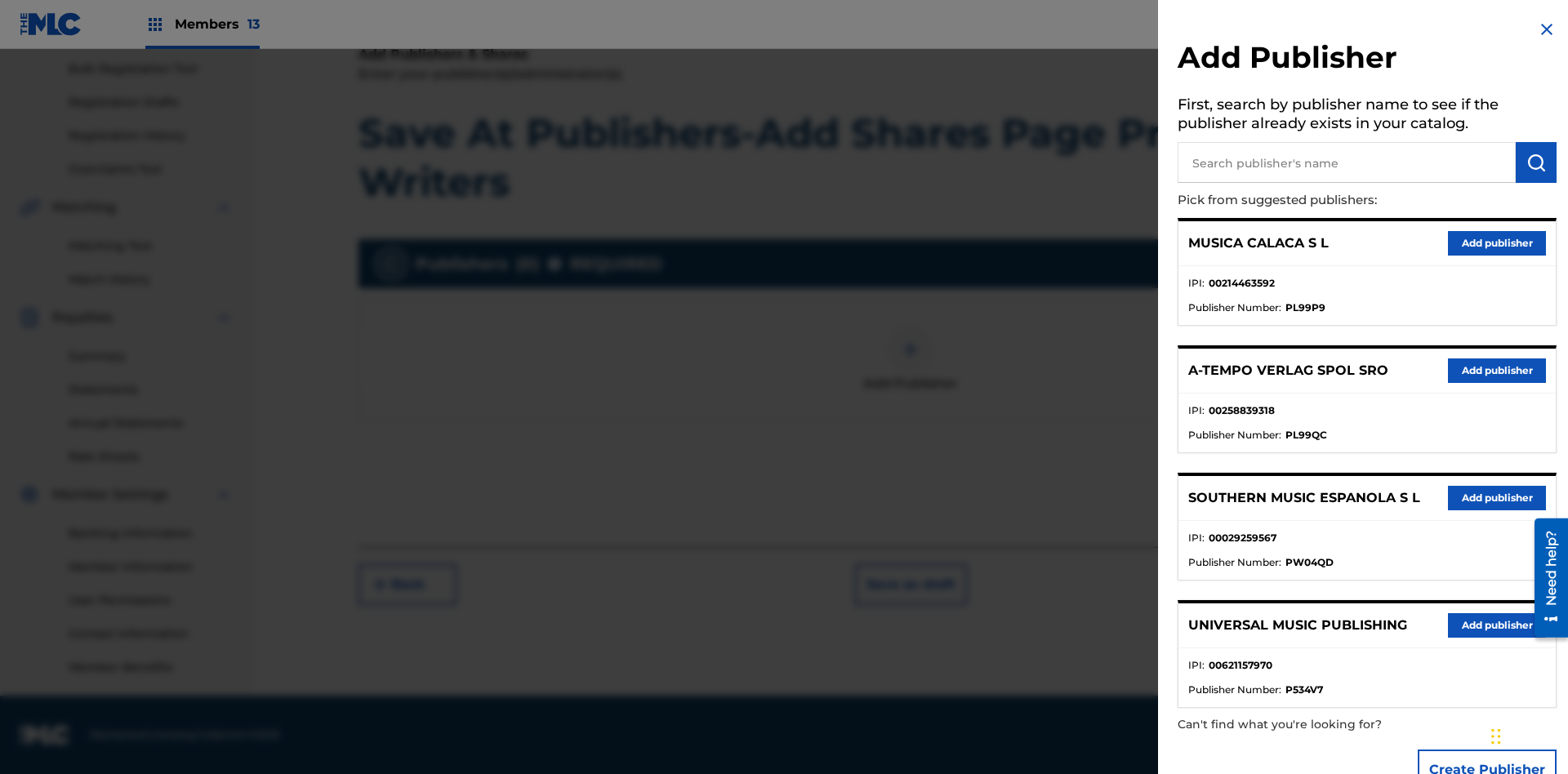
click at [1347, 162] on input "text" at bounding box center [1347, 162] width 338 height 41
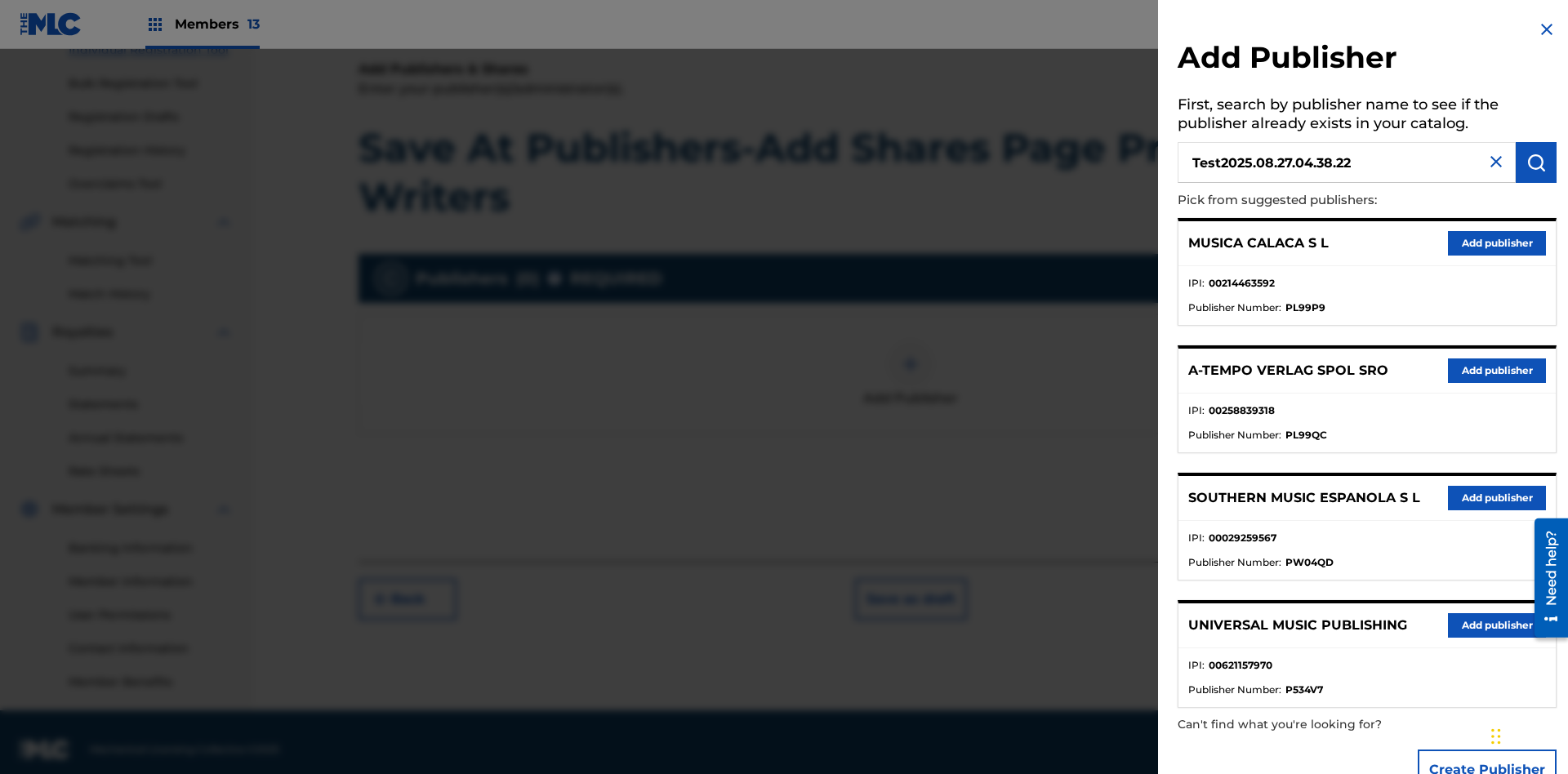
scroll to position [238, 0]
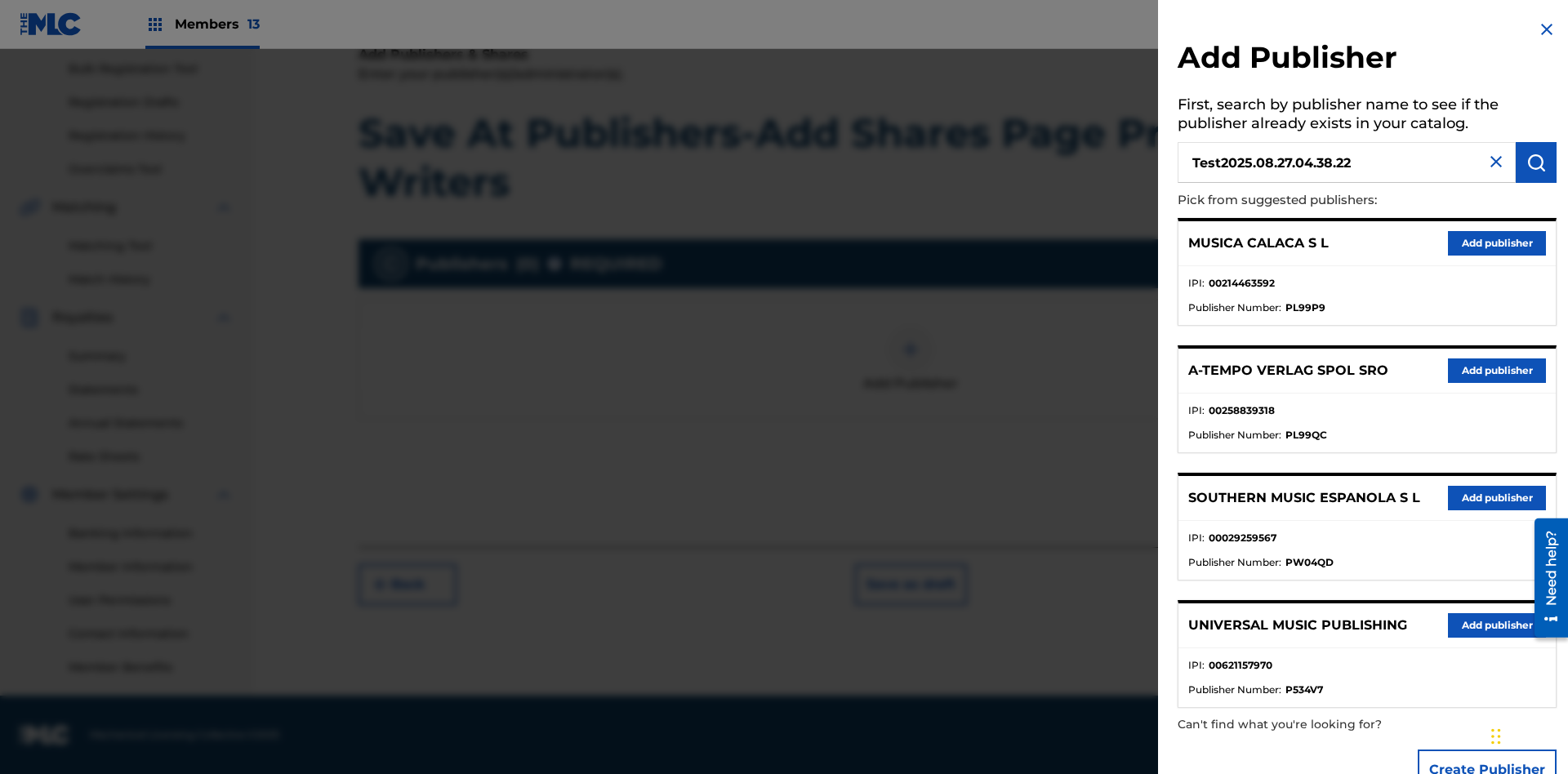
type input "Test2025.08.27.04.38.22"
click at [1536, 162] on img "submit" at bounding box center [1536, 163] width 20 height 20
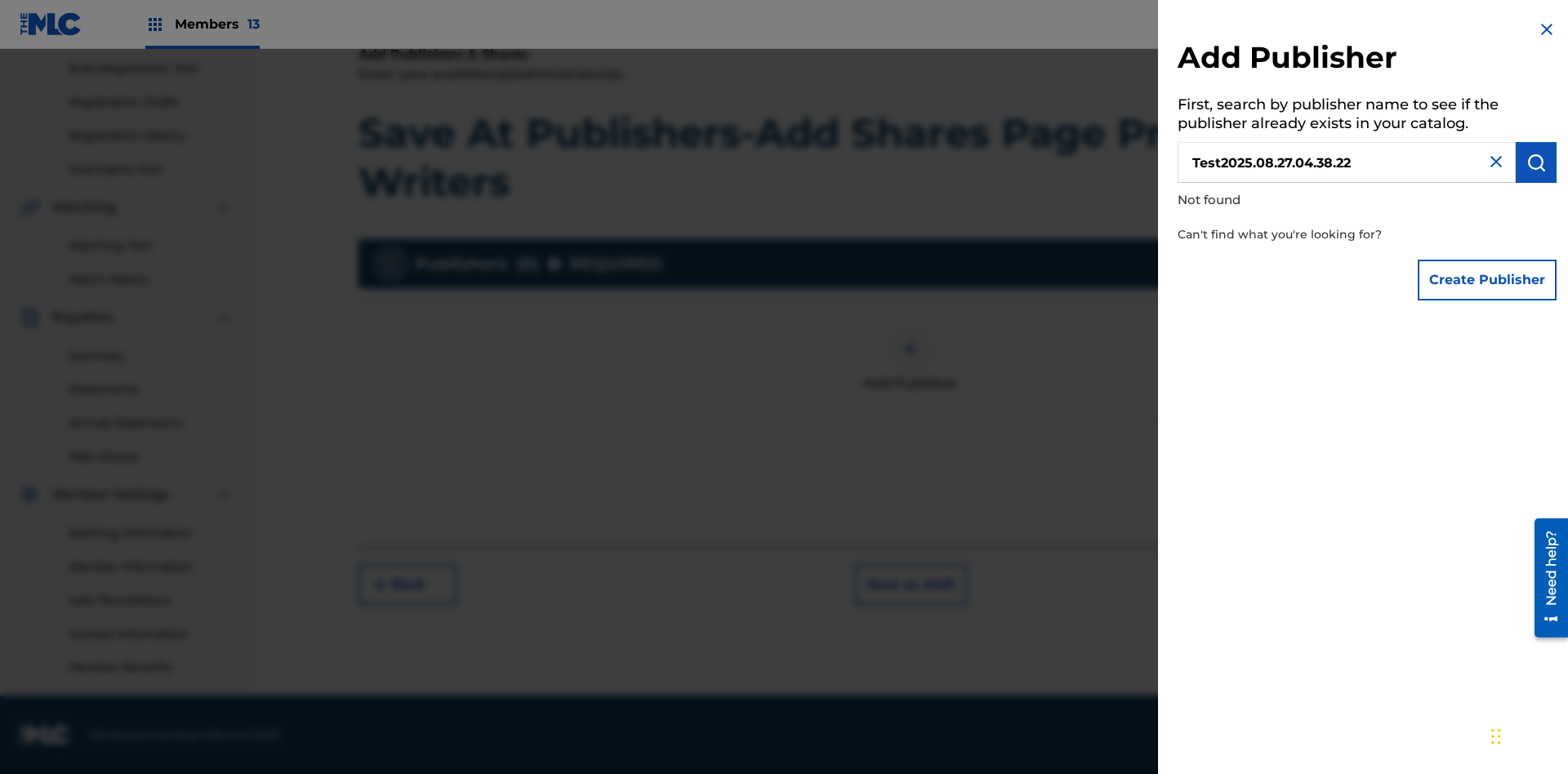
click at [1488, 280] on button "Create Publisher" at bounding box center [1487, 280] width 138 height 41
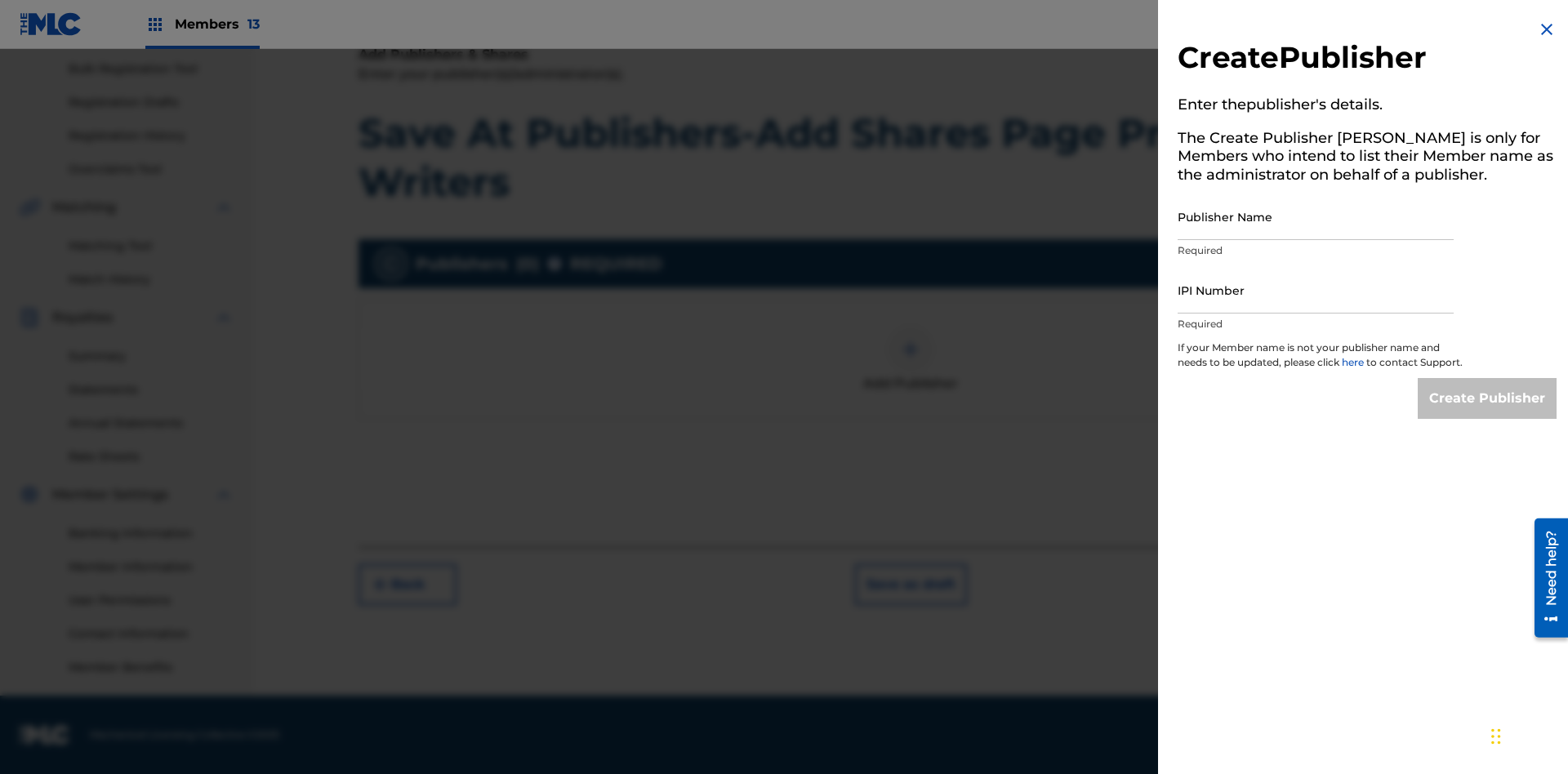
click at [1316, 216] on input "Publisher Name" at bounding box center [1315, 216] width 276 height 46
type input "Test2025.08.27.04.38.26"
click at [1316, 290] on input "IPI Number" at bounding box center [1315, 290] width 276 height 46
click at [1488, 413] on input "Create Publisher" at bounding box center [1487, 398] width 138 height 41
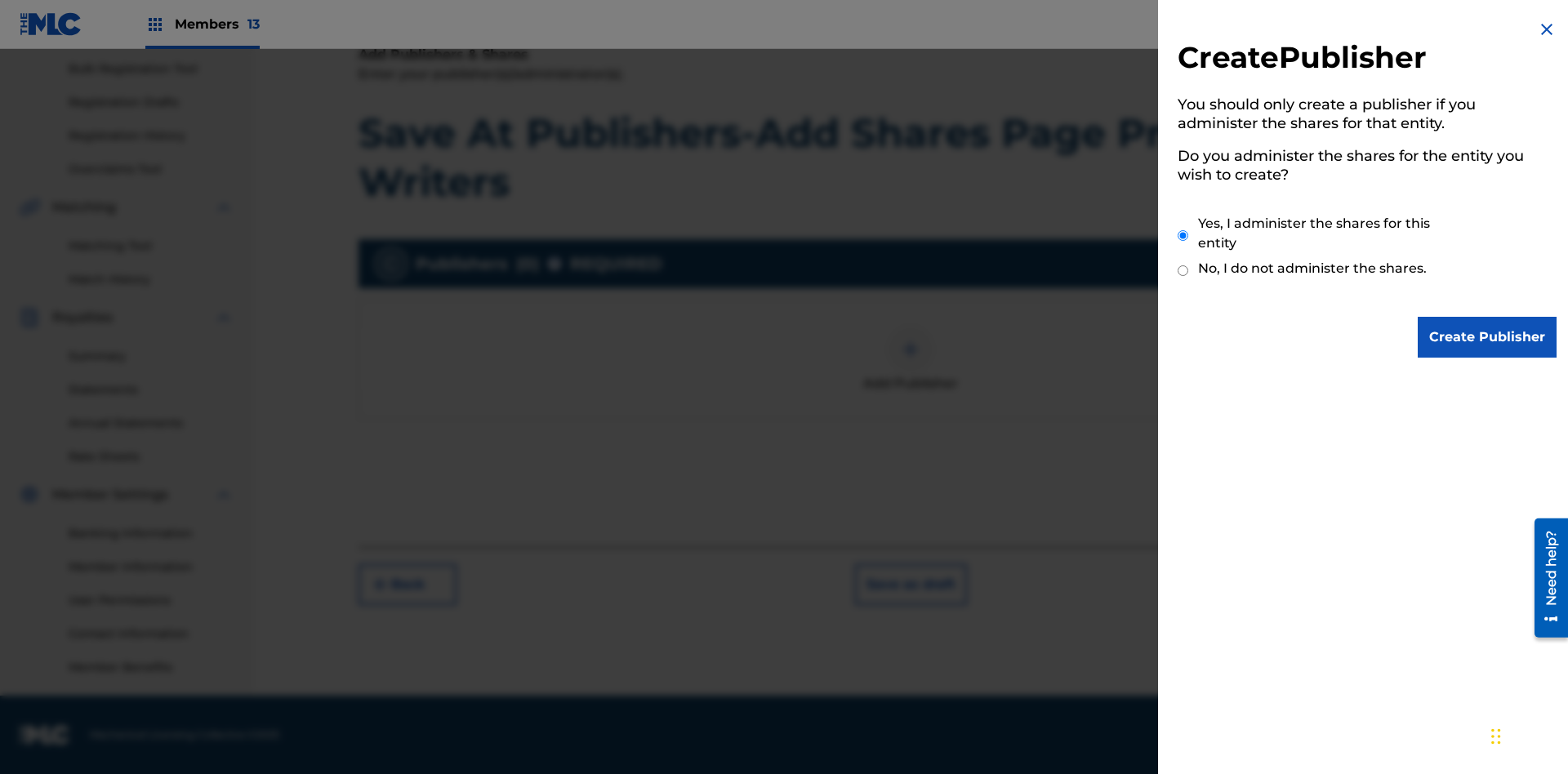
click at [1183, 235] on input "Yes, I administer the shares for this entity" at bounding box center [1182, 236] width 11 height 36
click at [1488, 337] on input "Create Publisher" at bounding box center [1487, 337] width 138 height 41
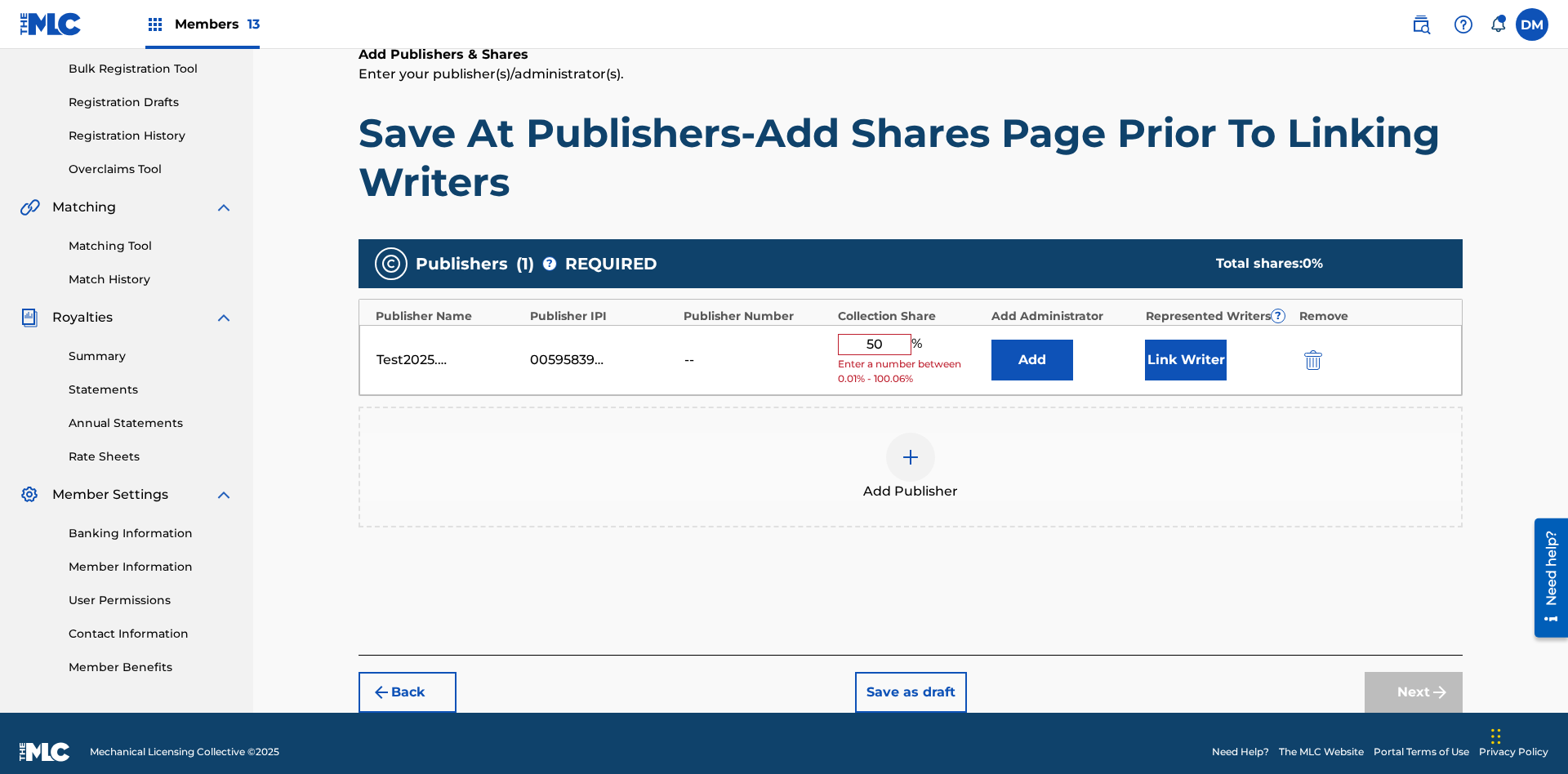
scroll to position [243, 0]
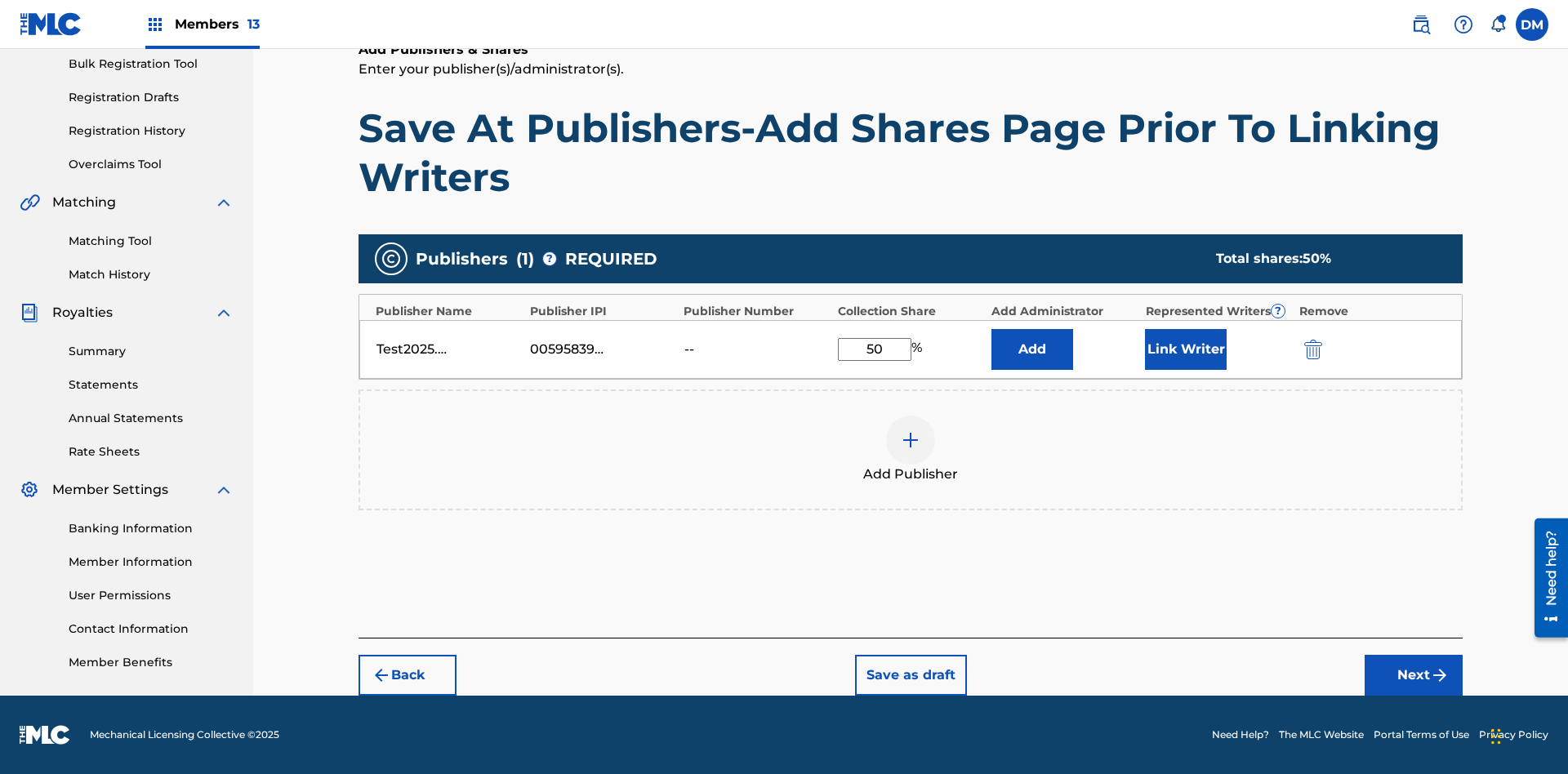
type input "50"
click at [1186, 349] on button "Link Writer" at bounding box center [1185, 349] width 82 height 41
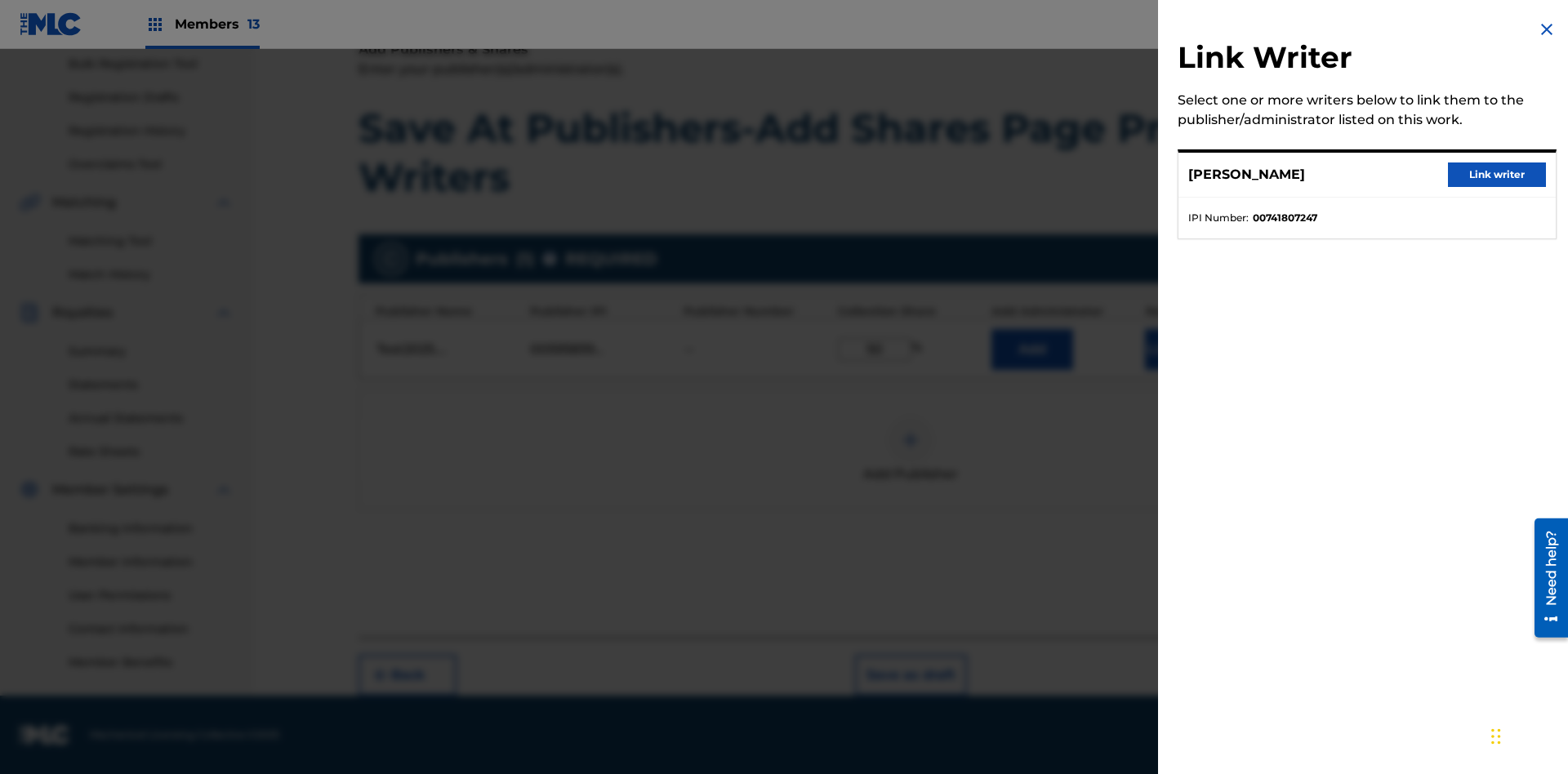
click at [1497, 175] on button "Link writer" at bounding box center [1497, 174] width 98 height 25
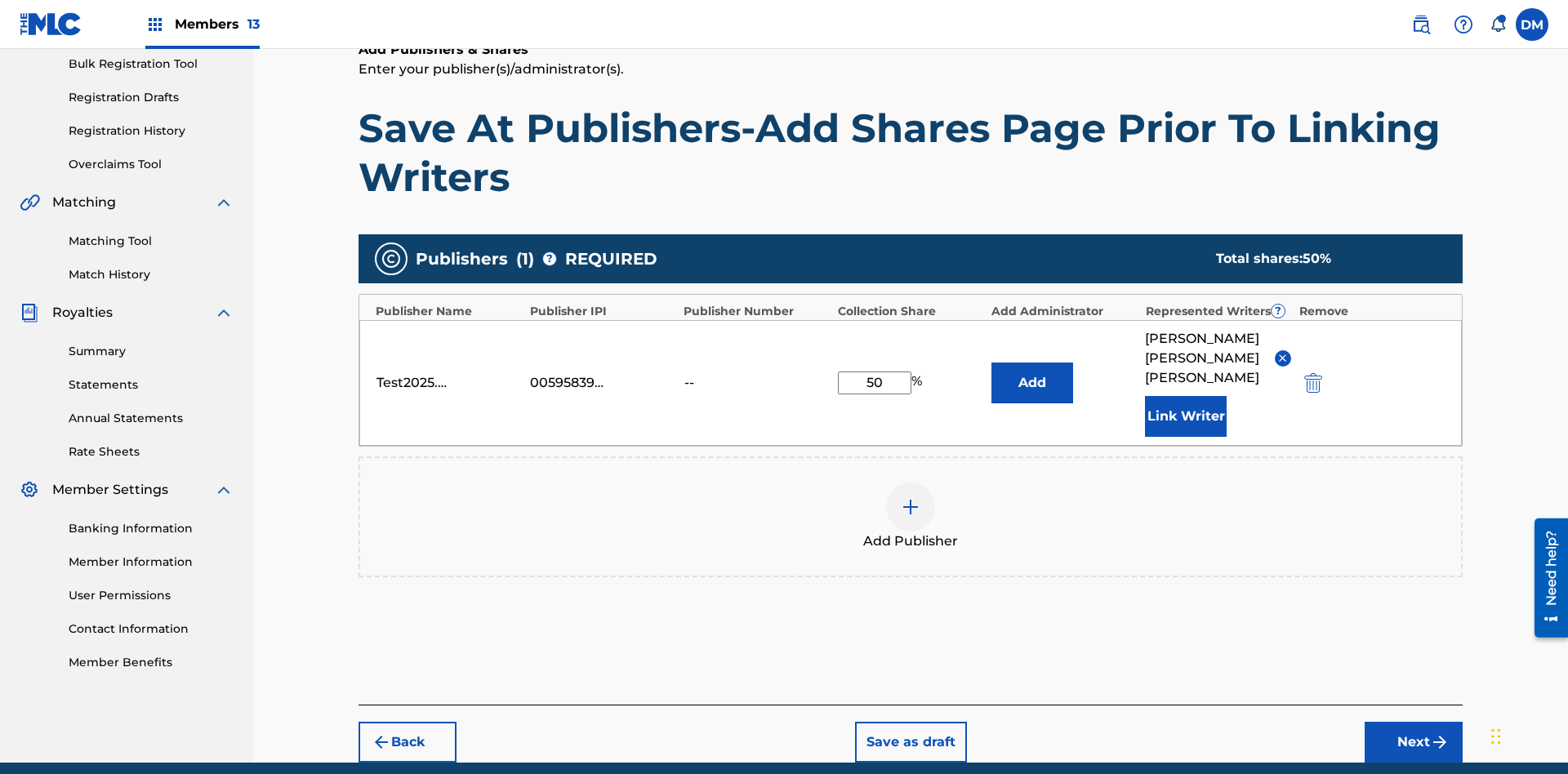
click at [1186, 396] on button "Link Writer" at bounding box center [1185, 416] width 82 height 41
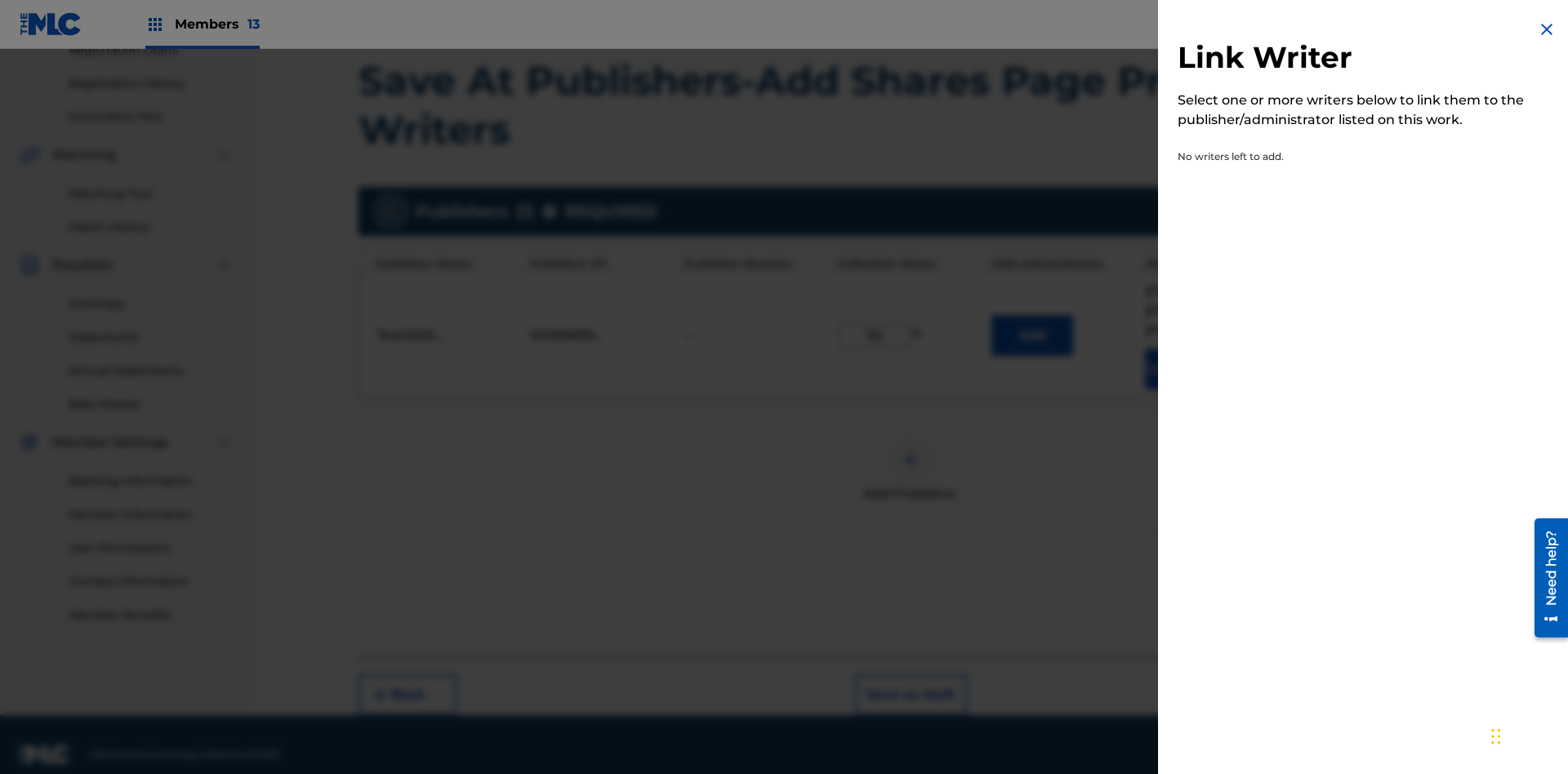
click at [1547, 30] on img at bounding box center [1547, 30] width 20 height 20
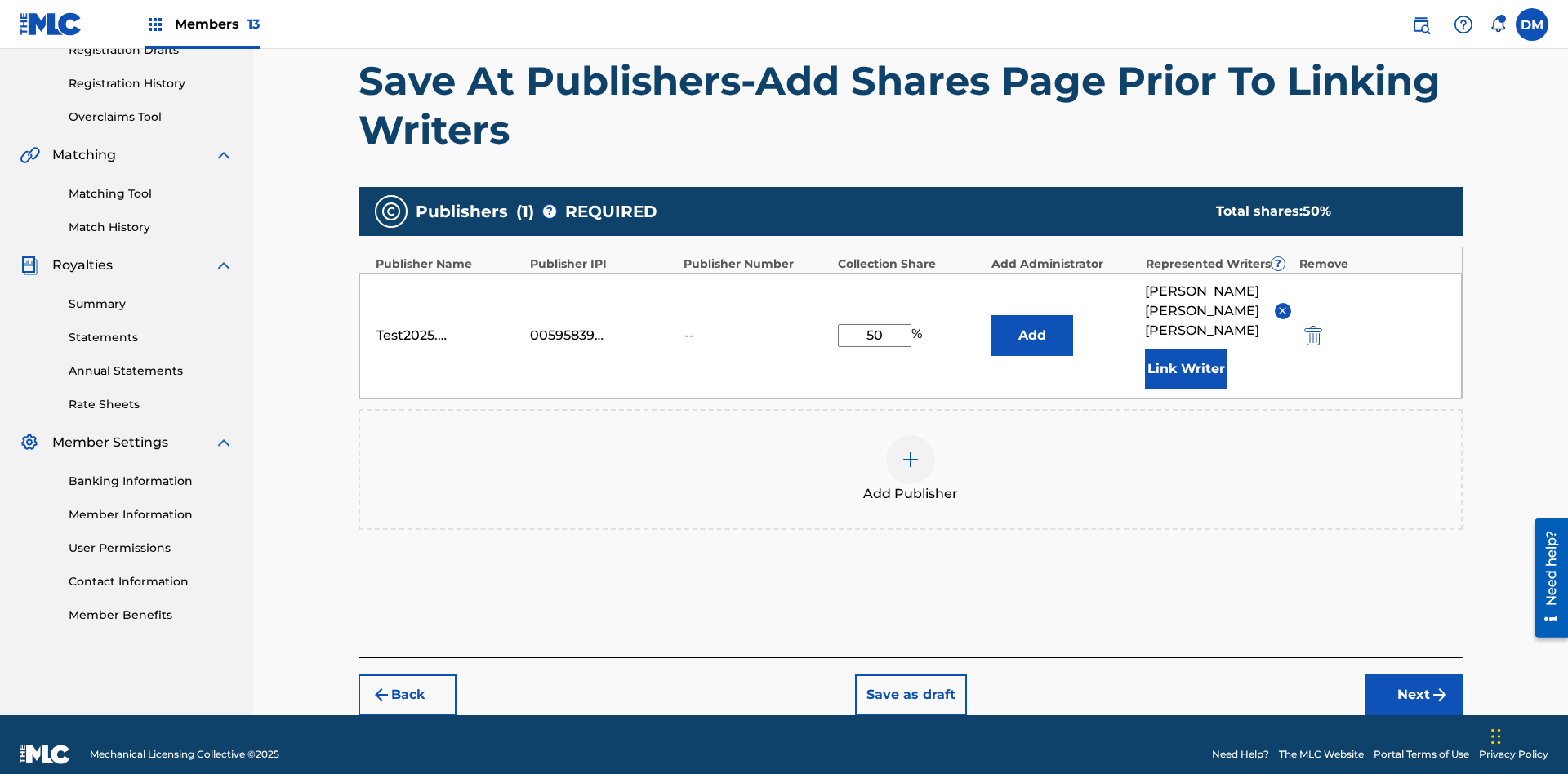
click at [1032, 325] on button "Add" at bounding box center [1032, 335] width 82 height 41
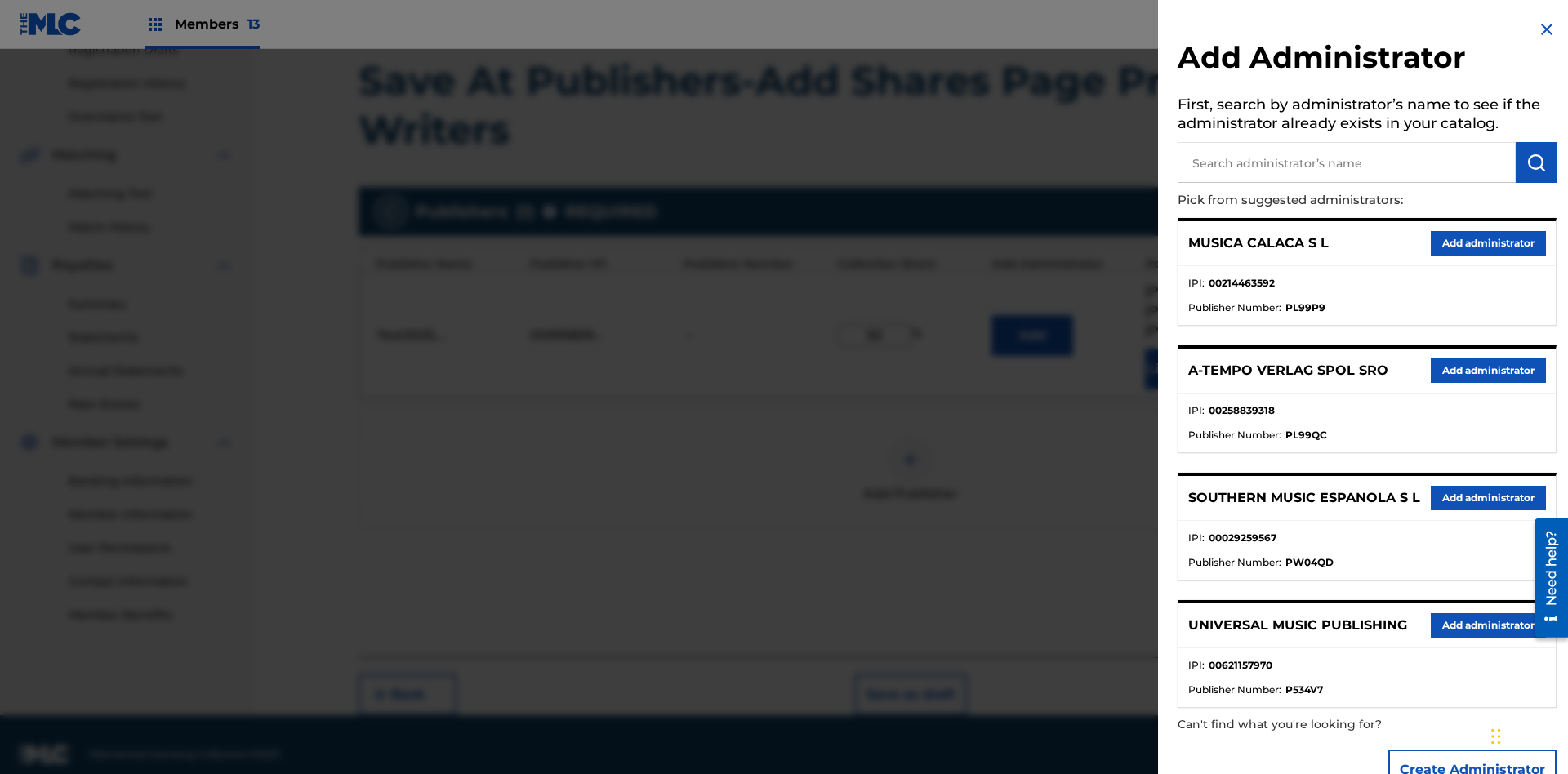
click at [1347, 162] on input "text" at bounding box center [1347, 162] width 338 height 41
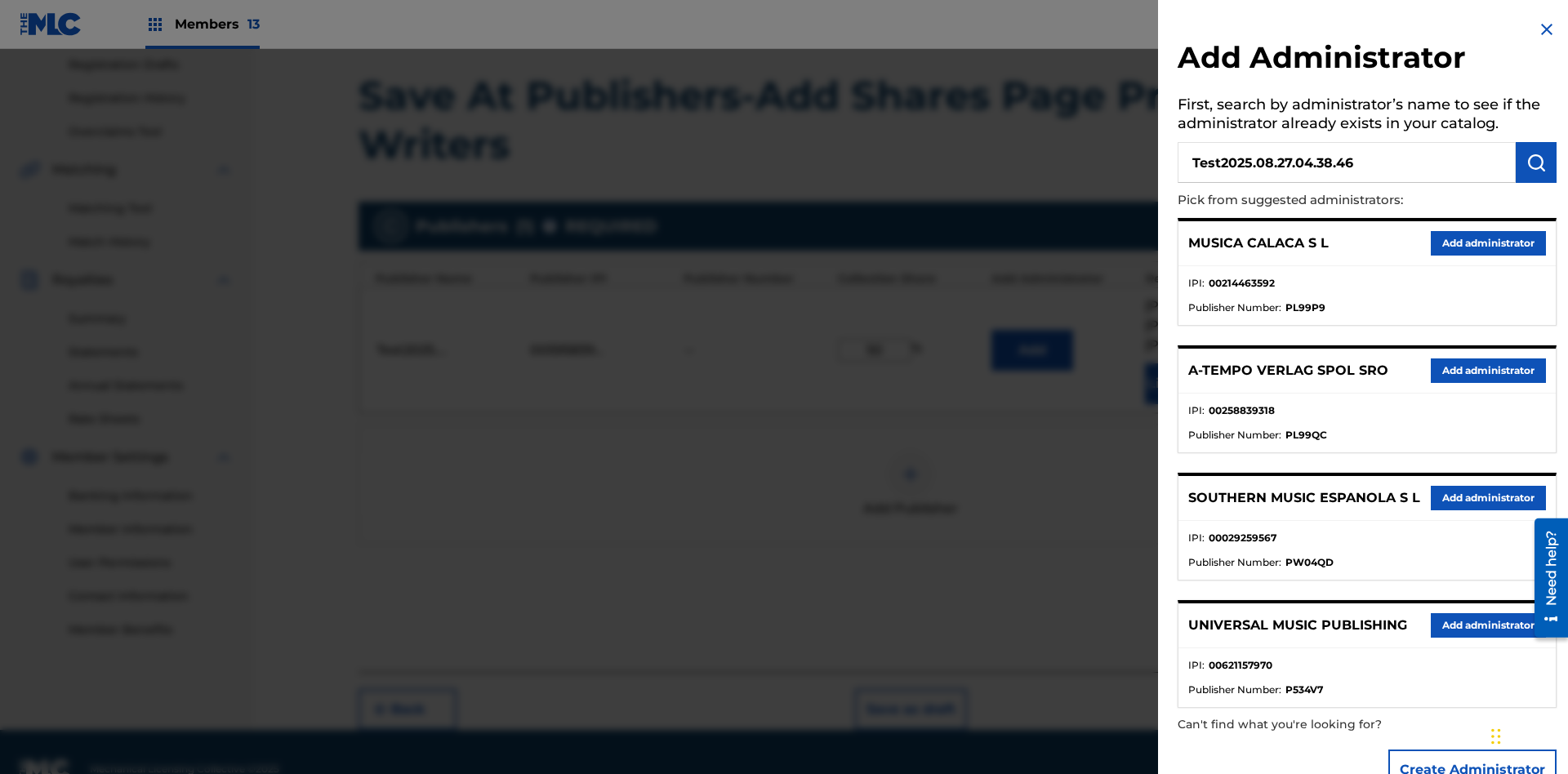
type input "Test2025.08.27.04.38.46"
click at [1536, 162] on img "submit" at bounding box center [1536, 163] width 20 height 20
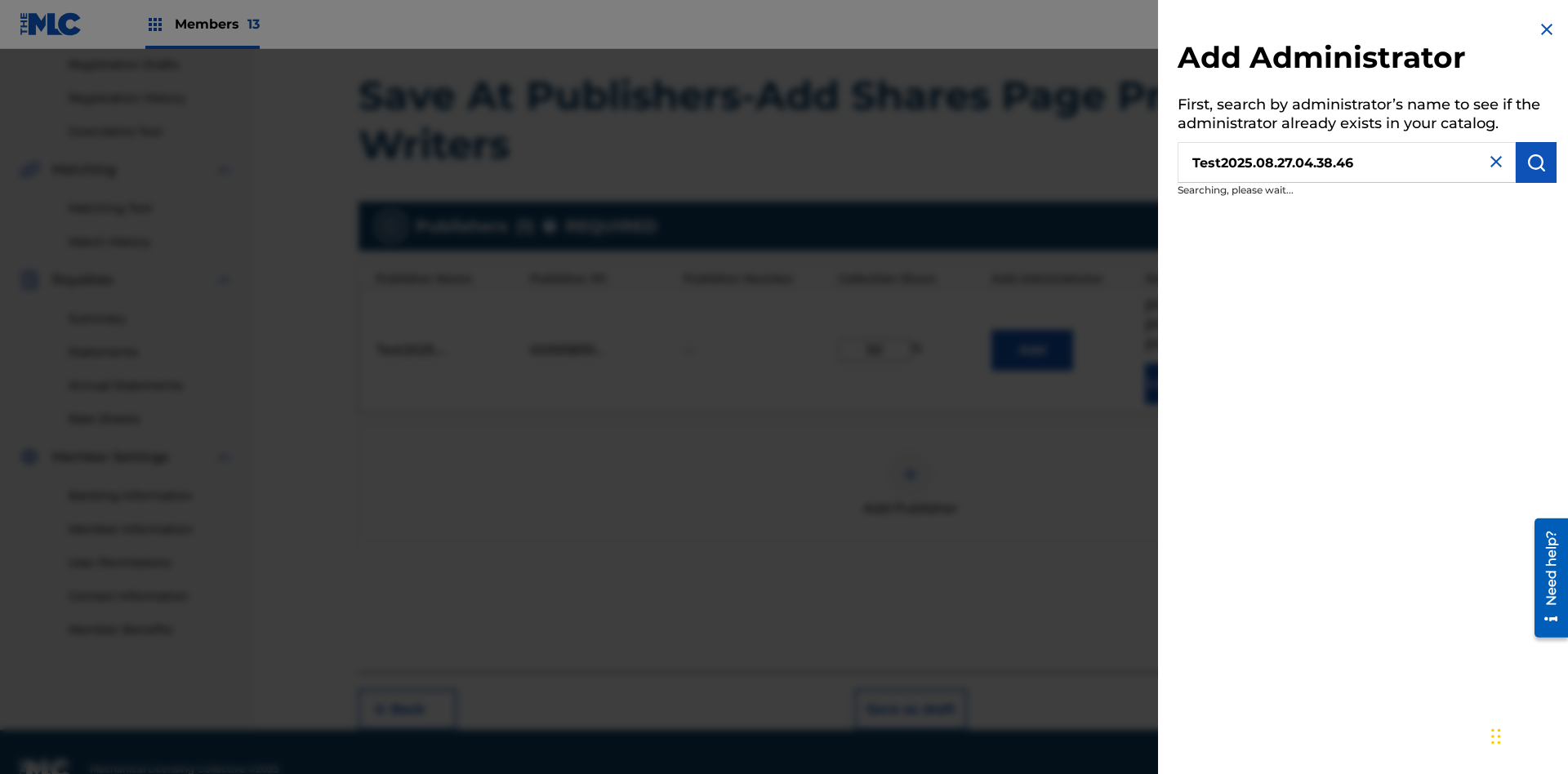
scroll to position [291, 0]
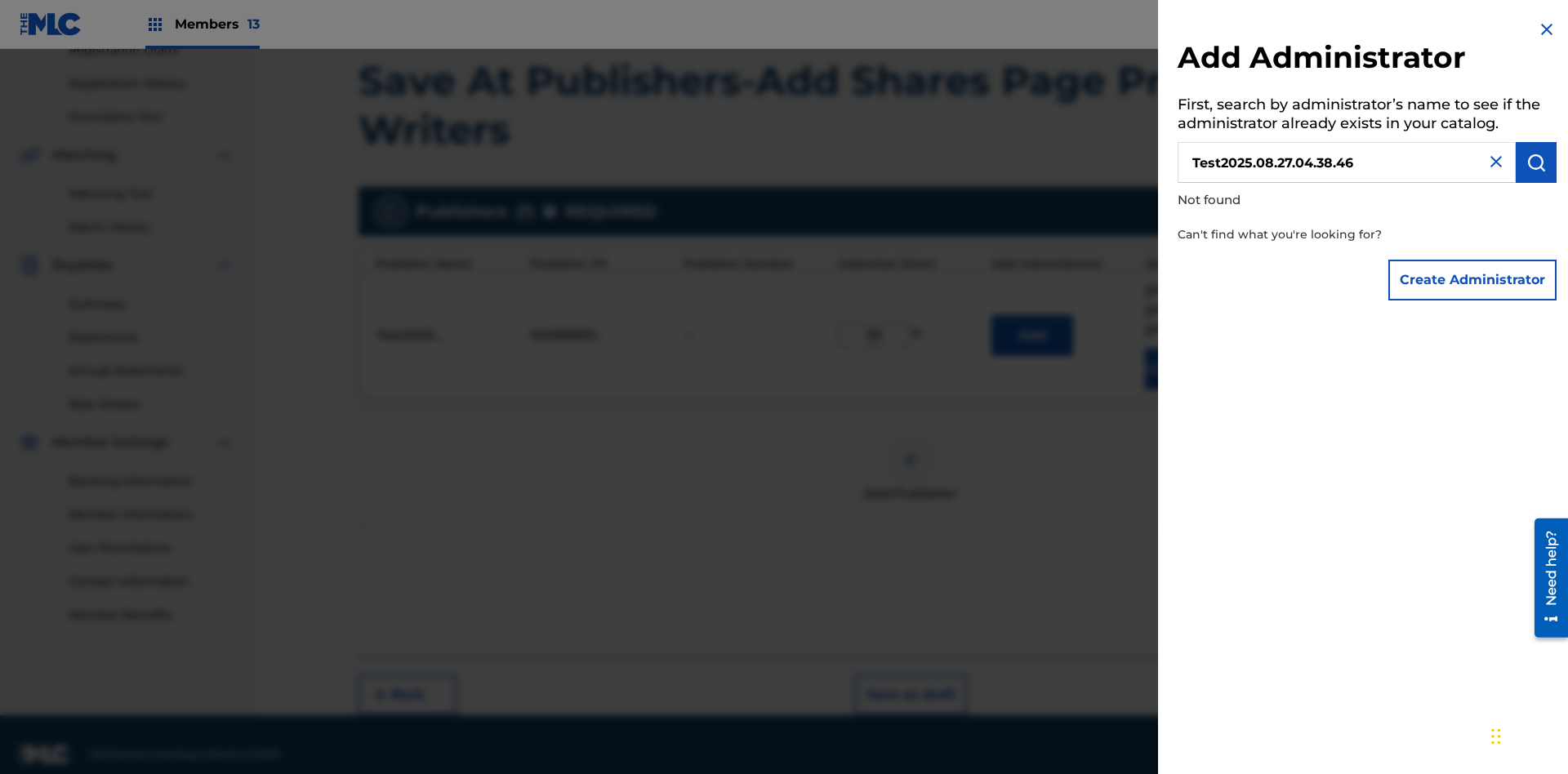
click at [1474, 280] on button "Create Administrator" at bounding box center [1473, 280] width 168 height 41
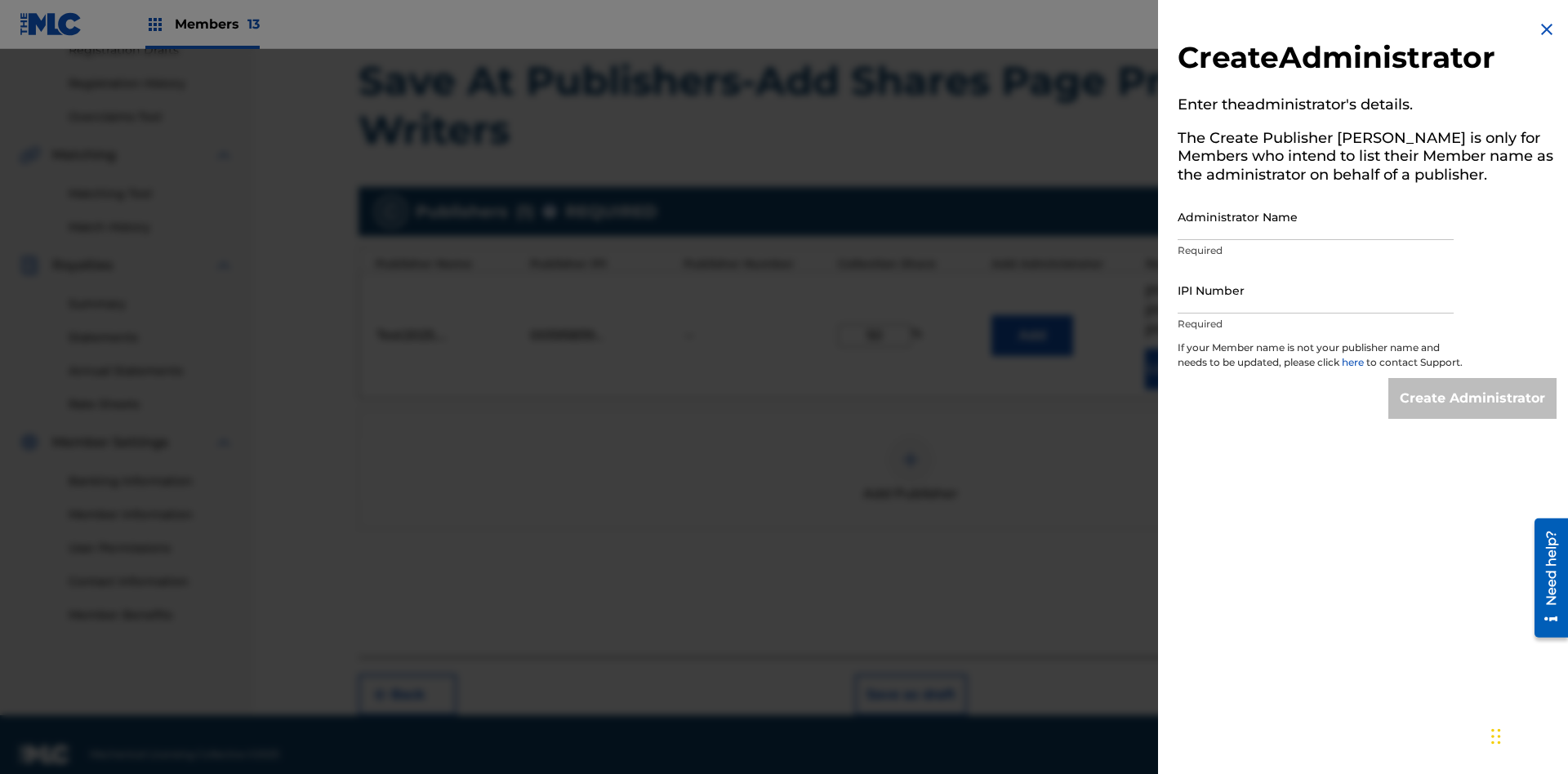
click at [1316, 216] on input "Administrator Name" at bounding box center [1315, 216] width 276 height 46
type input "Test2025.08.27.04.38.50"
click at [1316, 290] on input "IPI Number" at bounding box center [1315, 290] width 276 height 46
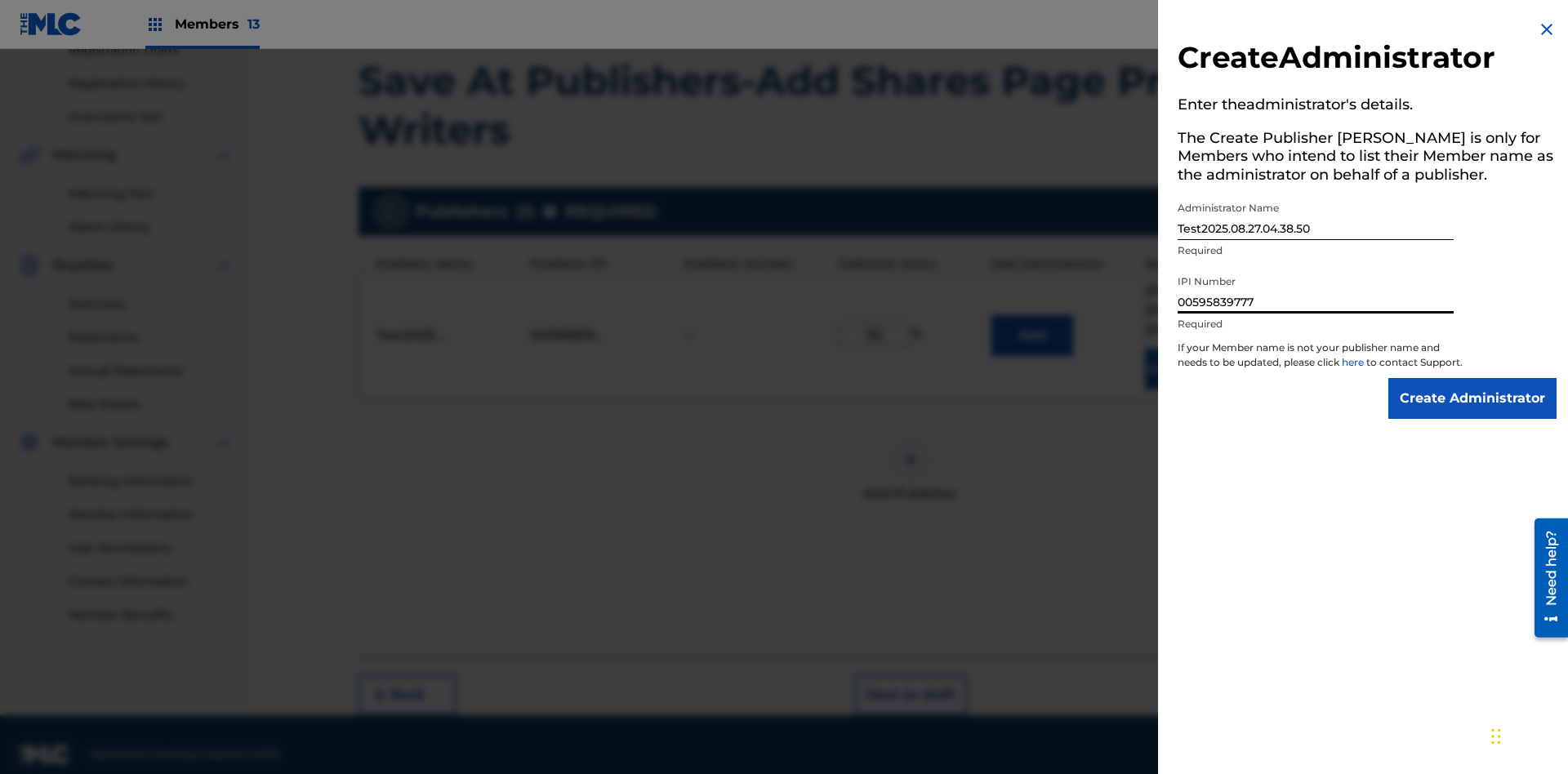
type input "00595839777"
click at [1474, 413] on input "Create Administrator" at bounding box center [1473, 398] width 168 height 41
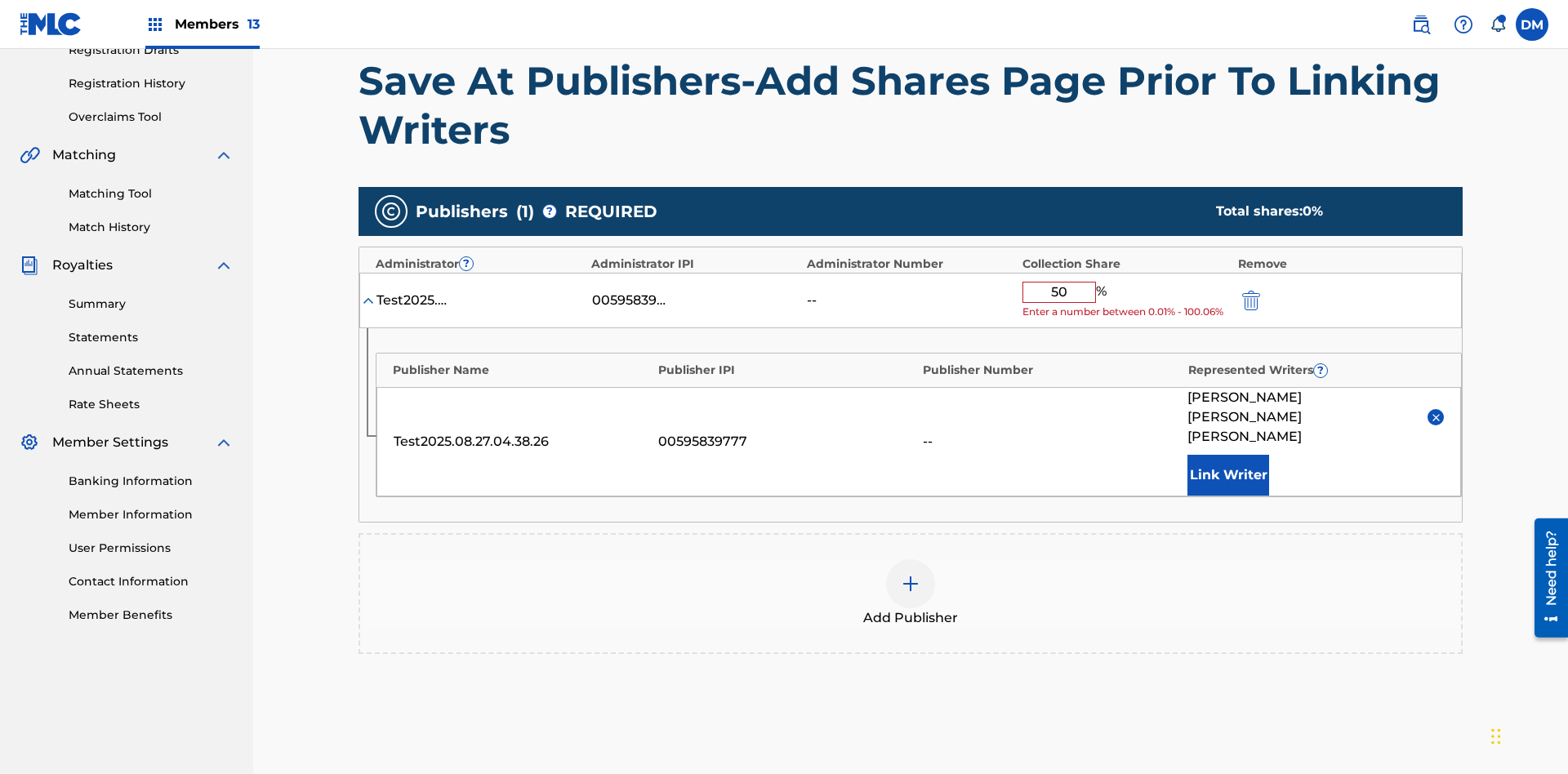
scroll to position [380, 0]
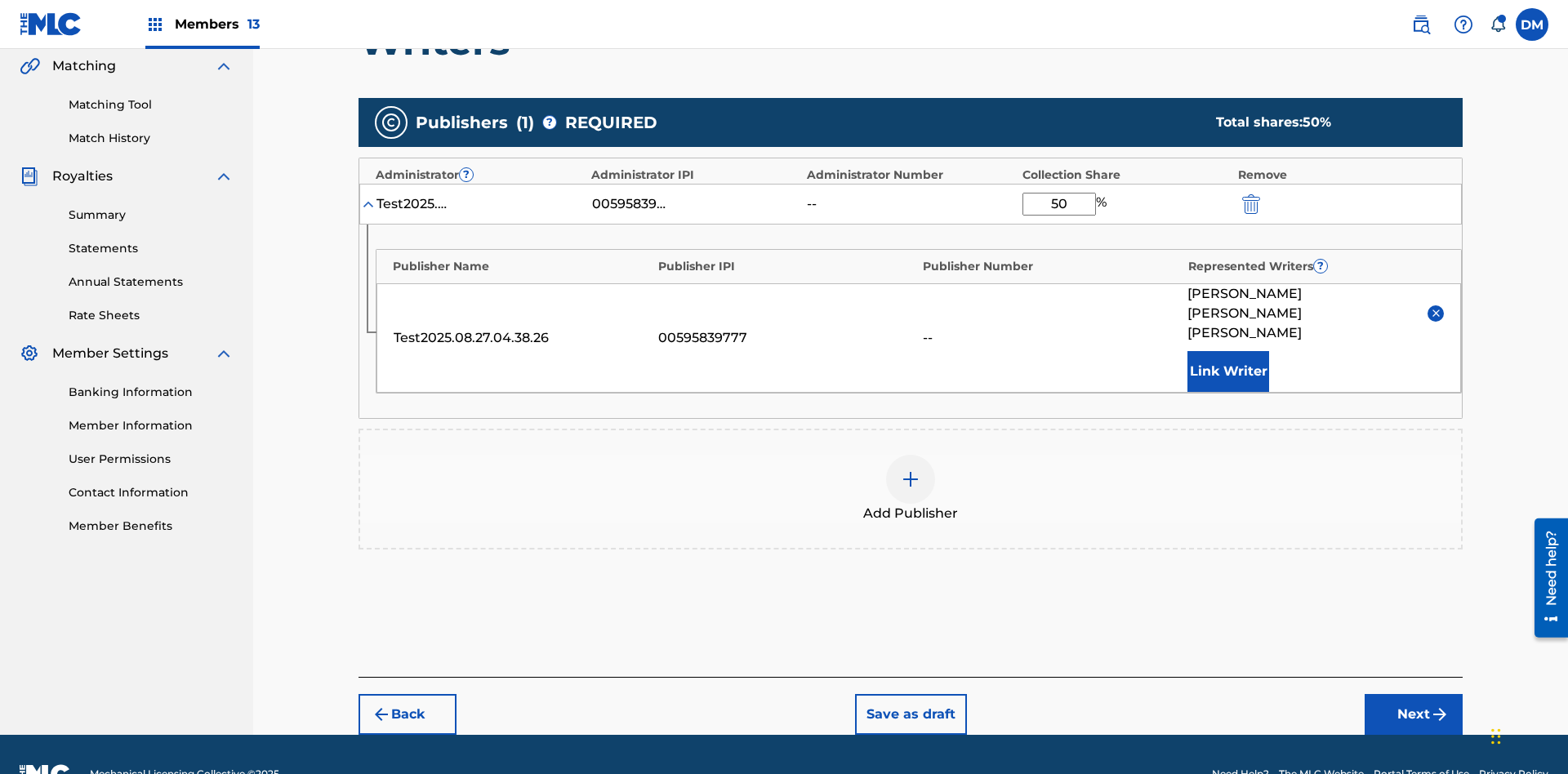
type input "50"
click at [910, 694] on button "Save as draft" at bounding box center [911, 714] width 112 height 41
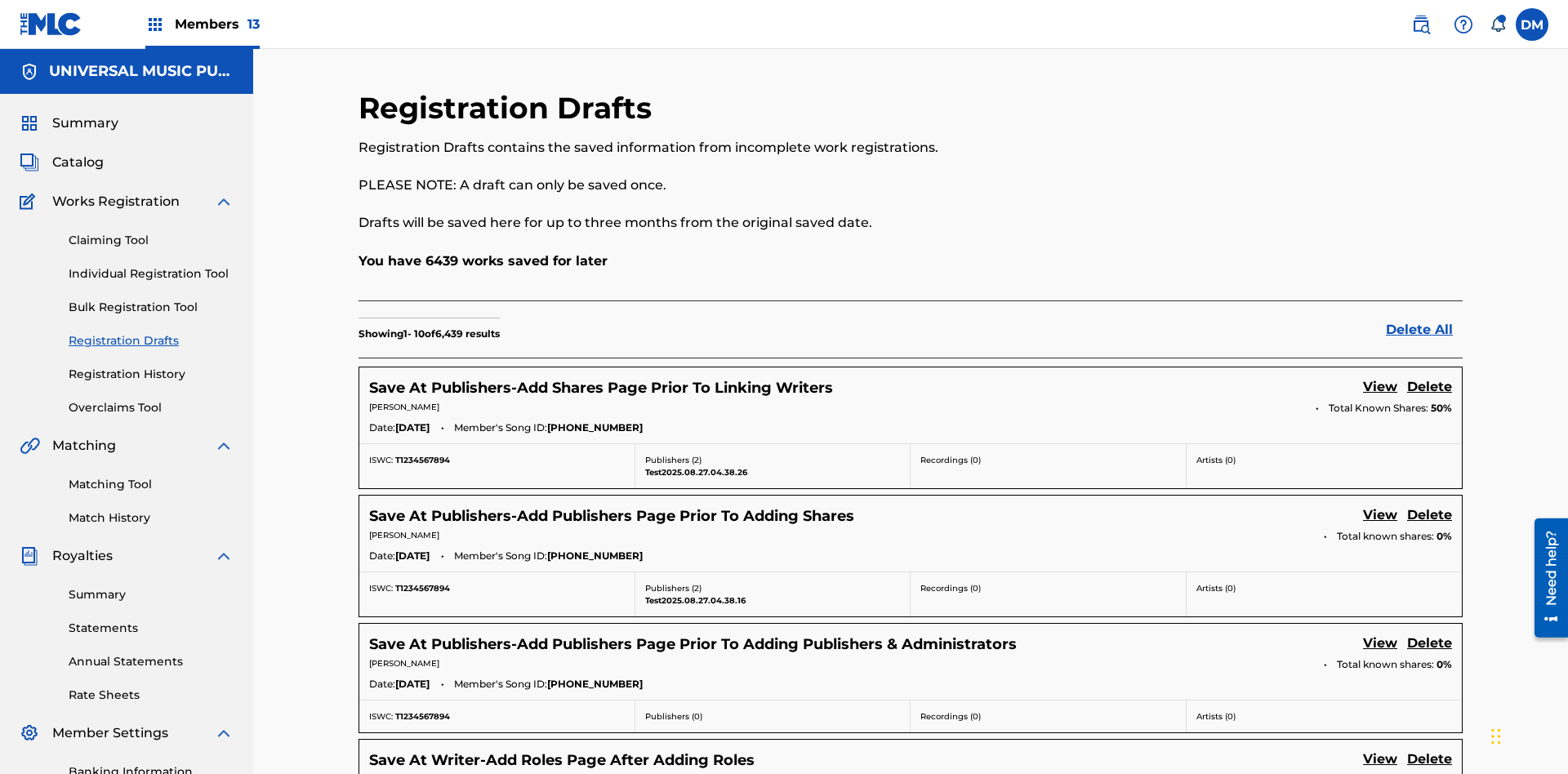
click at [1380, 378] on link "View" at bounding box center [1380, 388] width 35 height 22
